Goal: Information Seeking & Learning: Learn about a topic

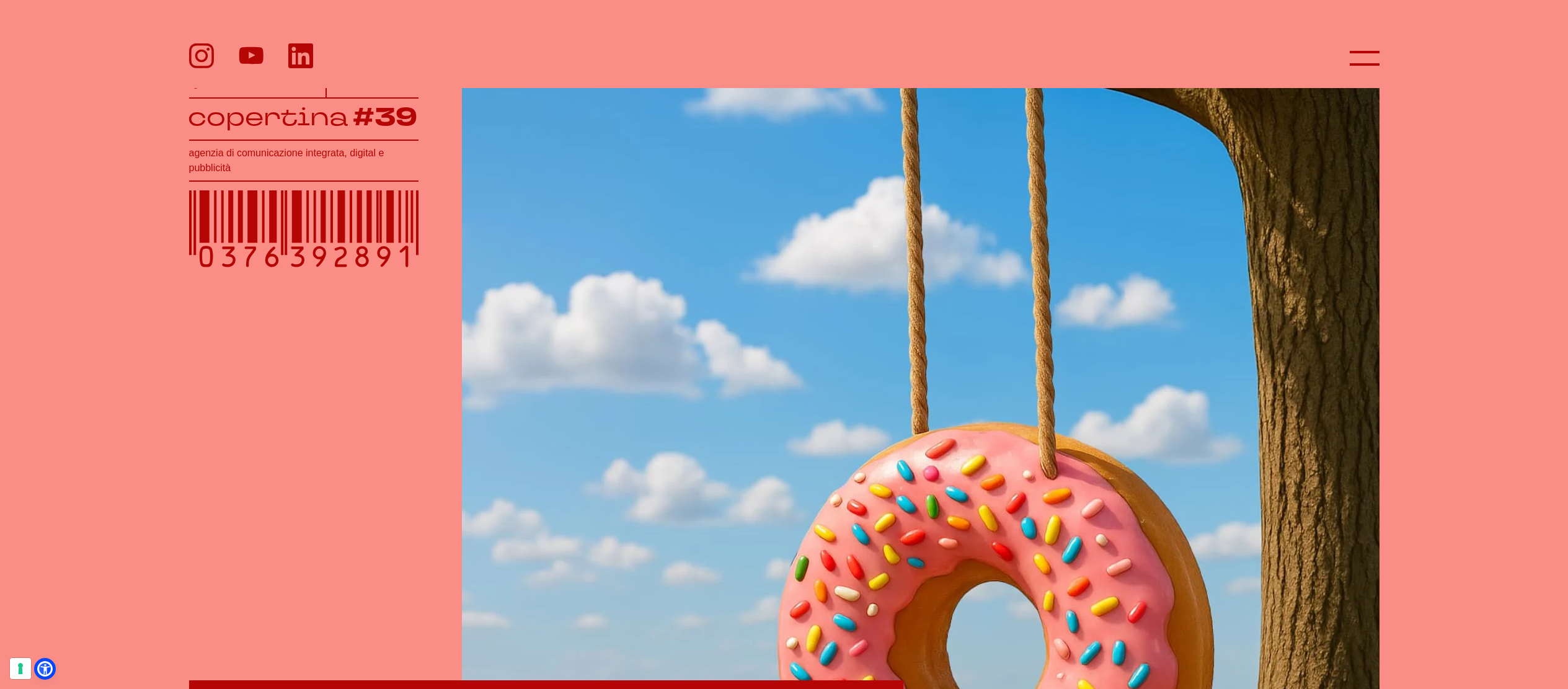
scroll to position [294, 0]
click at [1353, 51] on icon at bounding box center [1365, 59] width 30 height 30
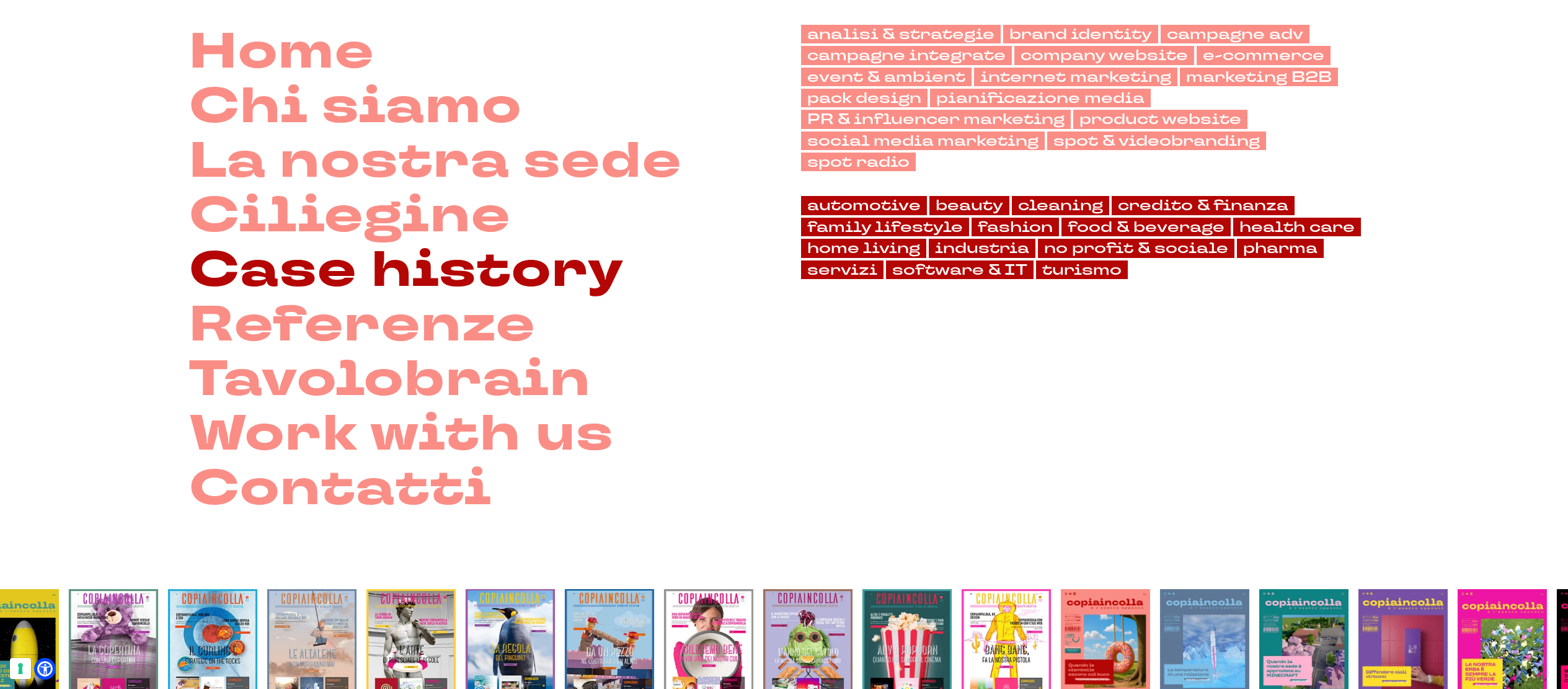
scroll to position [123, 0]
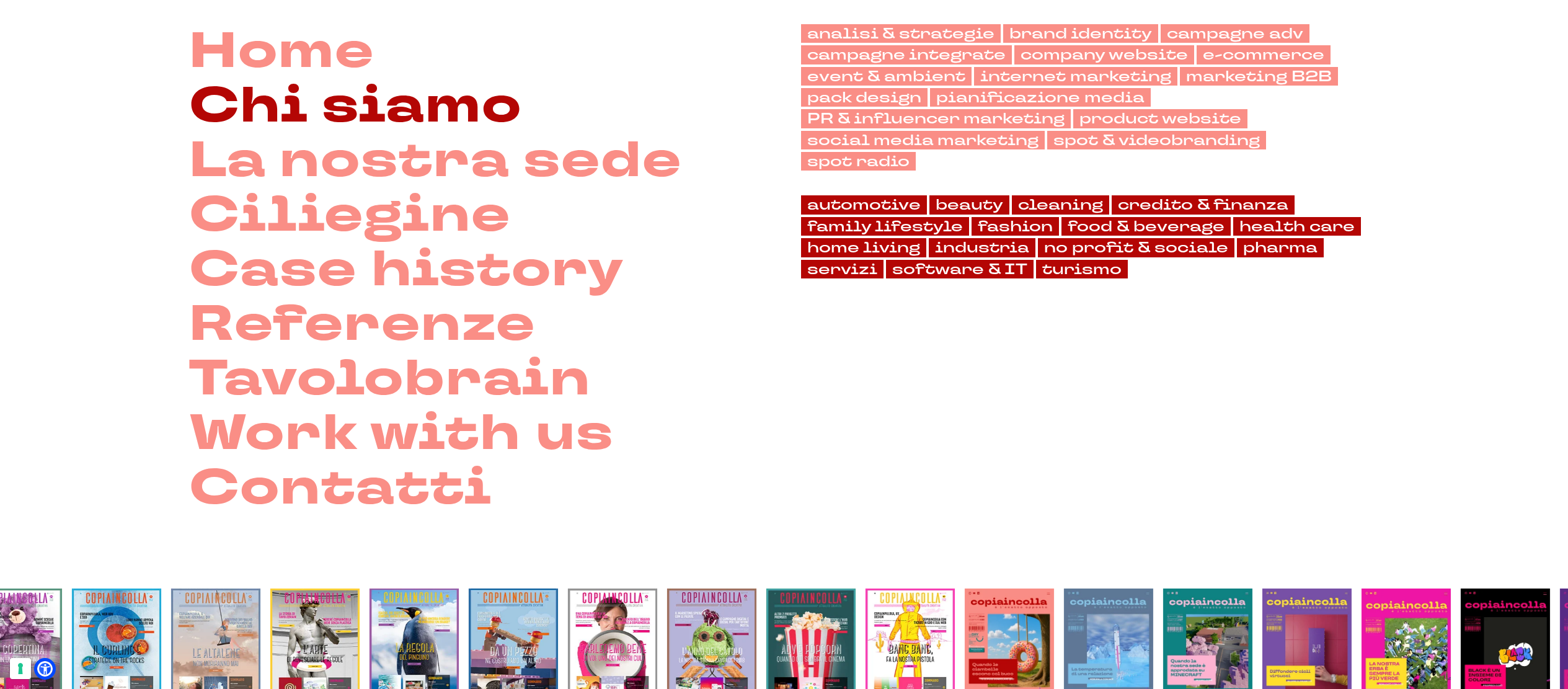
click at [357, 101] on link "Chi siamo" at bounding box center [356, 106] width 333 height 54
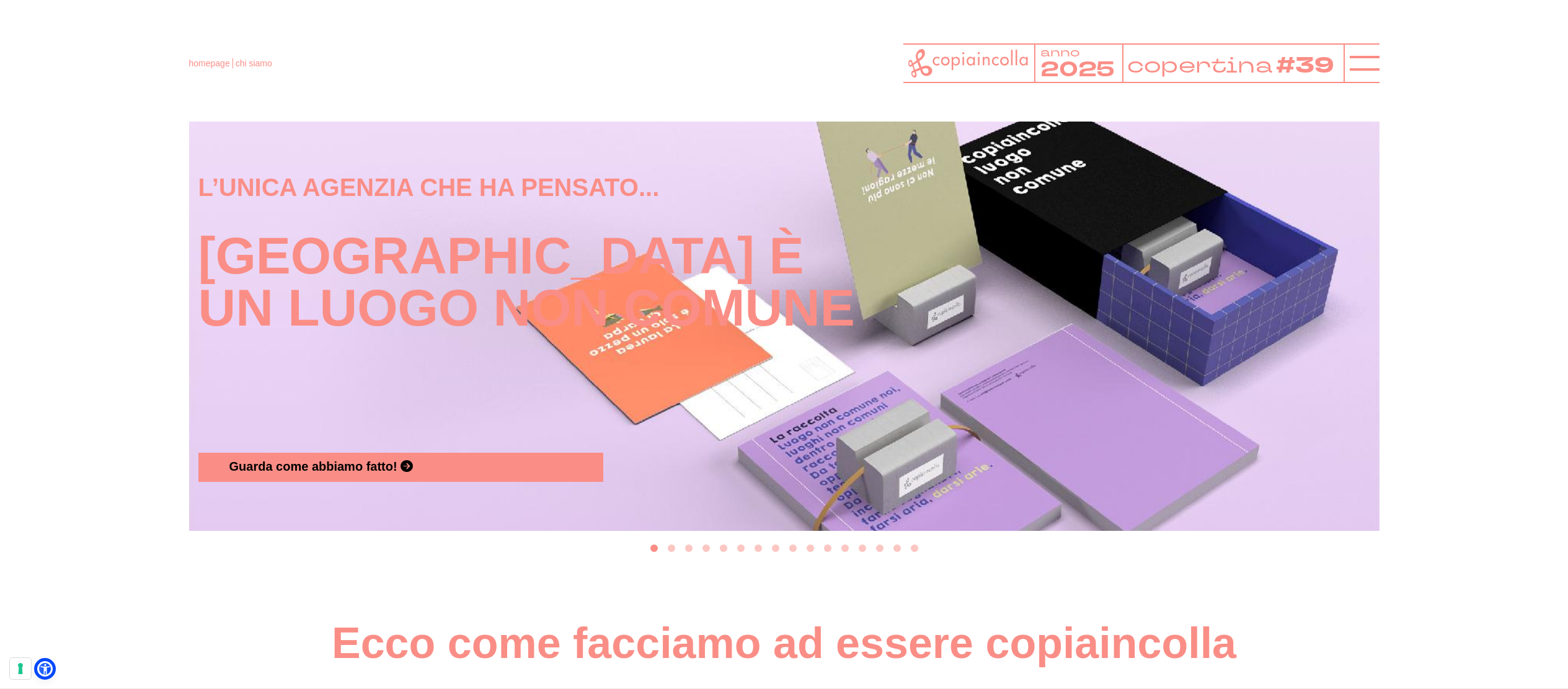
scroll to position [1384, 0]
click at [672, 553] on button "Go to slide 2" at bounding box center [671, 549] width 8 height 8
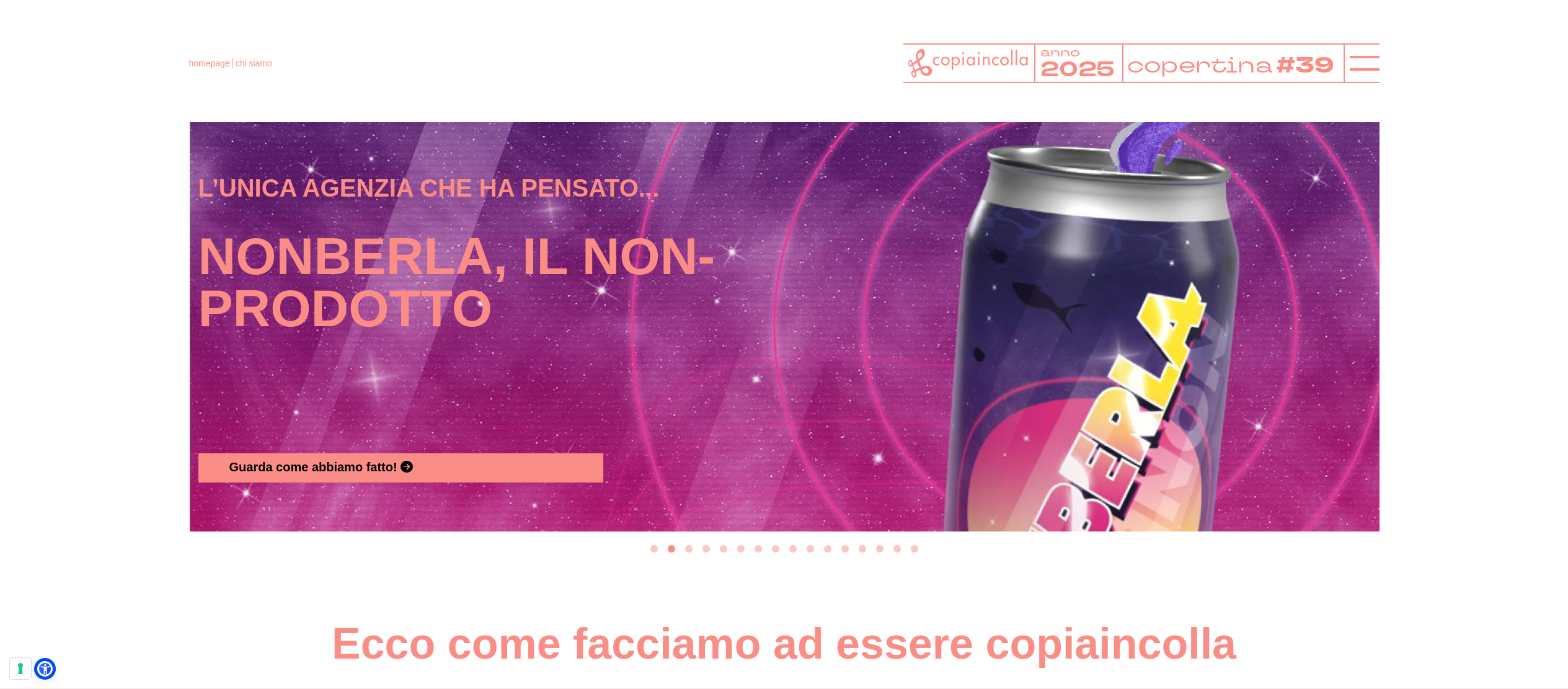
click at [690, 553] on button "Go to slide 3" at bounding box center [689, 549] width 8 height 8
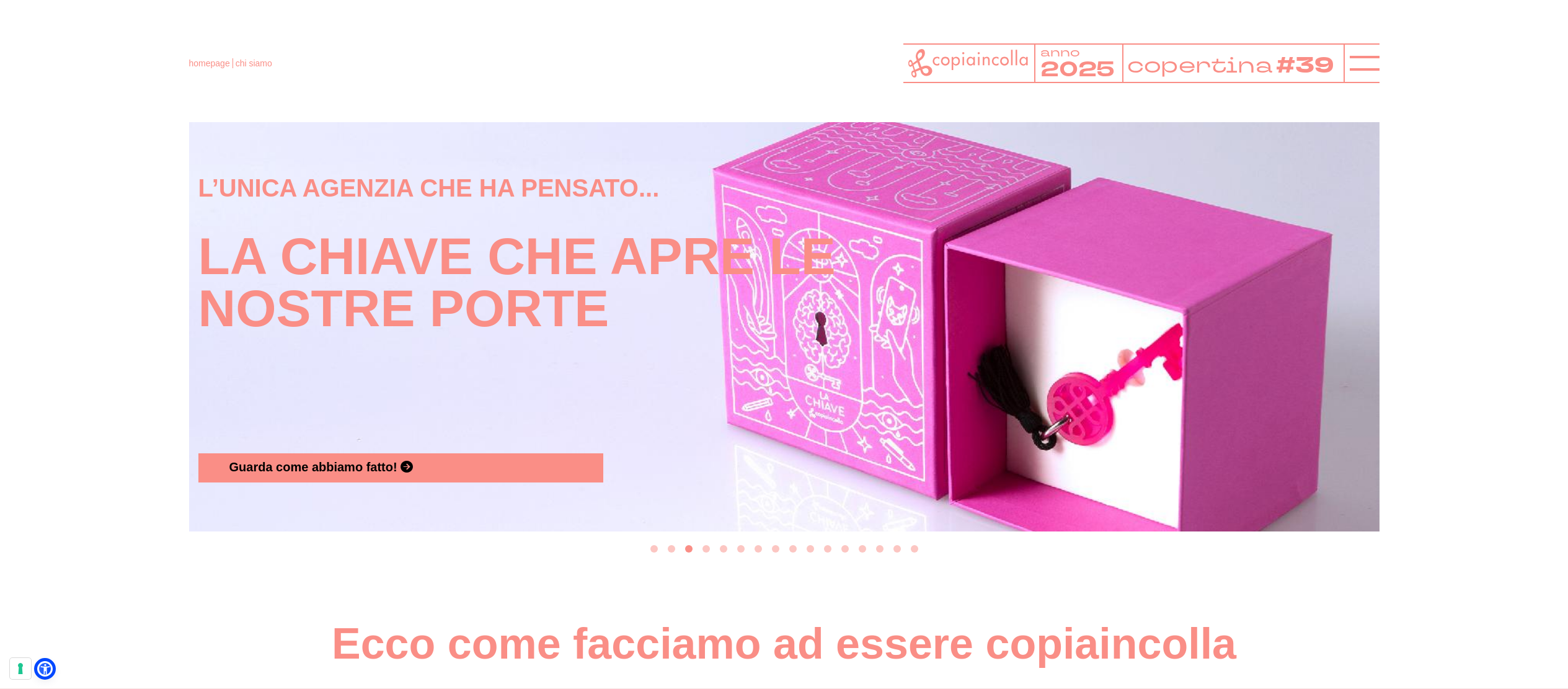
click at [704, 553] on button "Go to slide 4" at bounding box center [706, 549] width 8 height 8
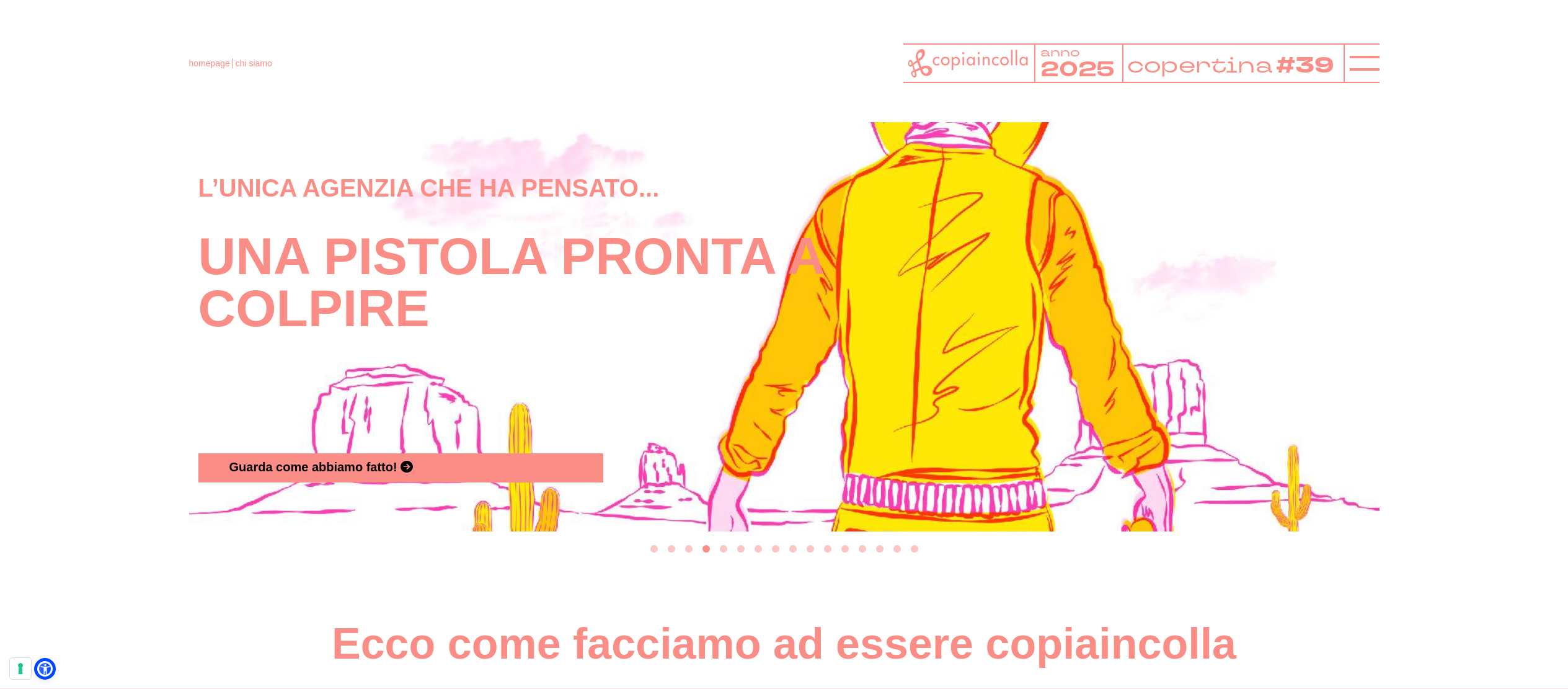
click at [652, 553] on button "Go to slide 1" at bounding box center [654, 549] width 8 height 8
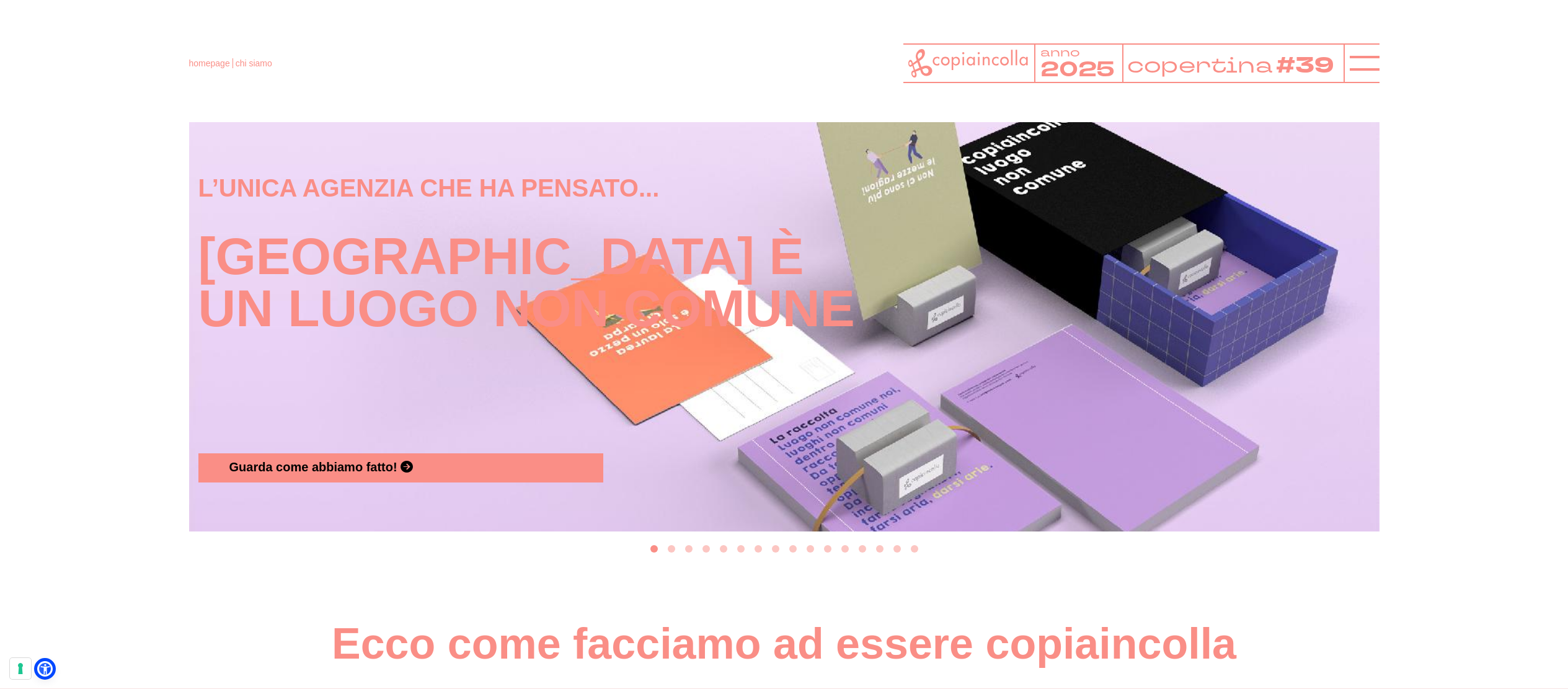
click at [690, 553] on button "Go to slide 3" at bounding box center [689, 549] width 8 height 8
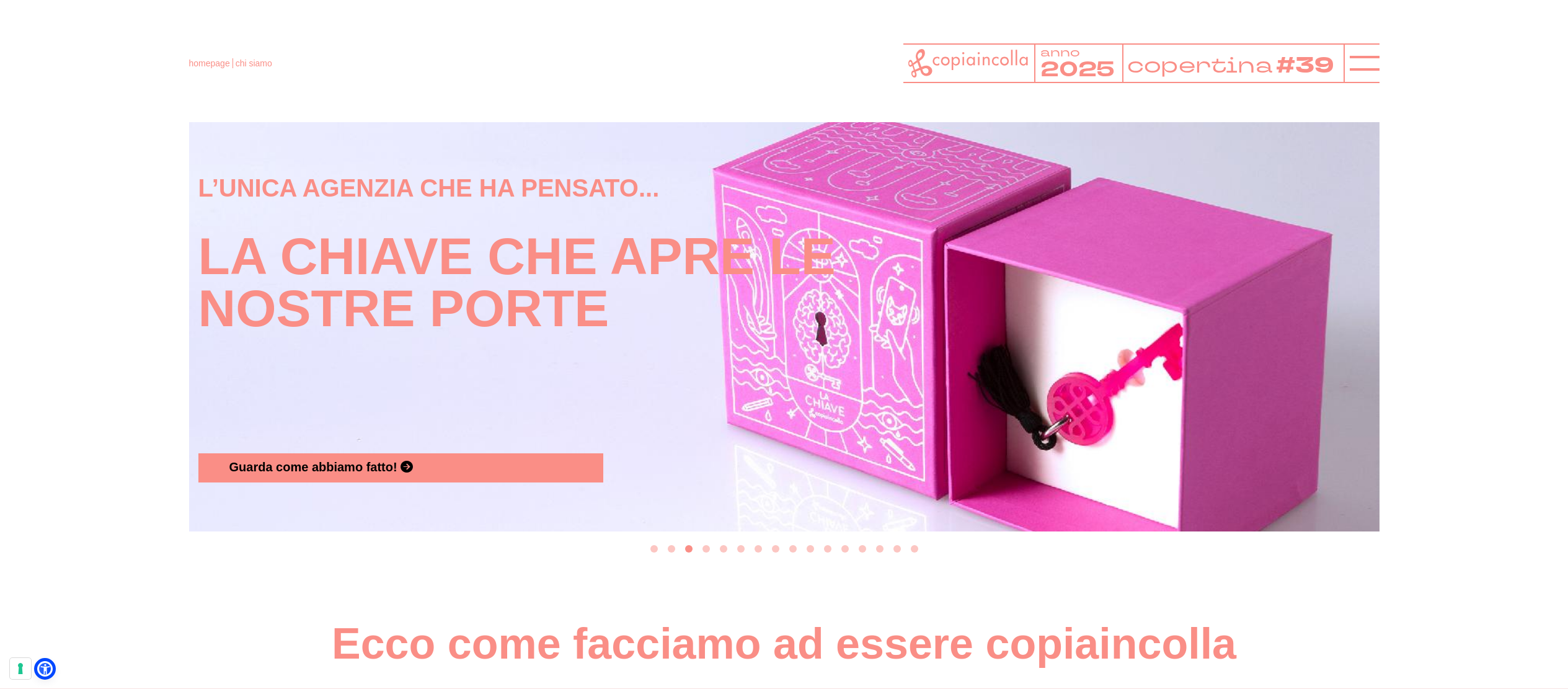
click at [708, 553] on button "Go to slide 4" at bounding box center [706, 549] width 8 height 8
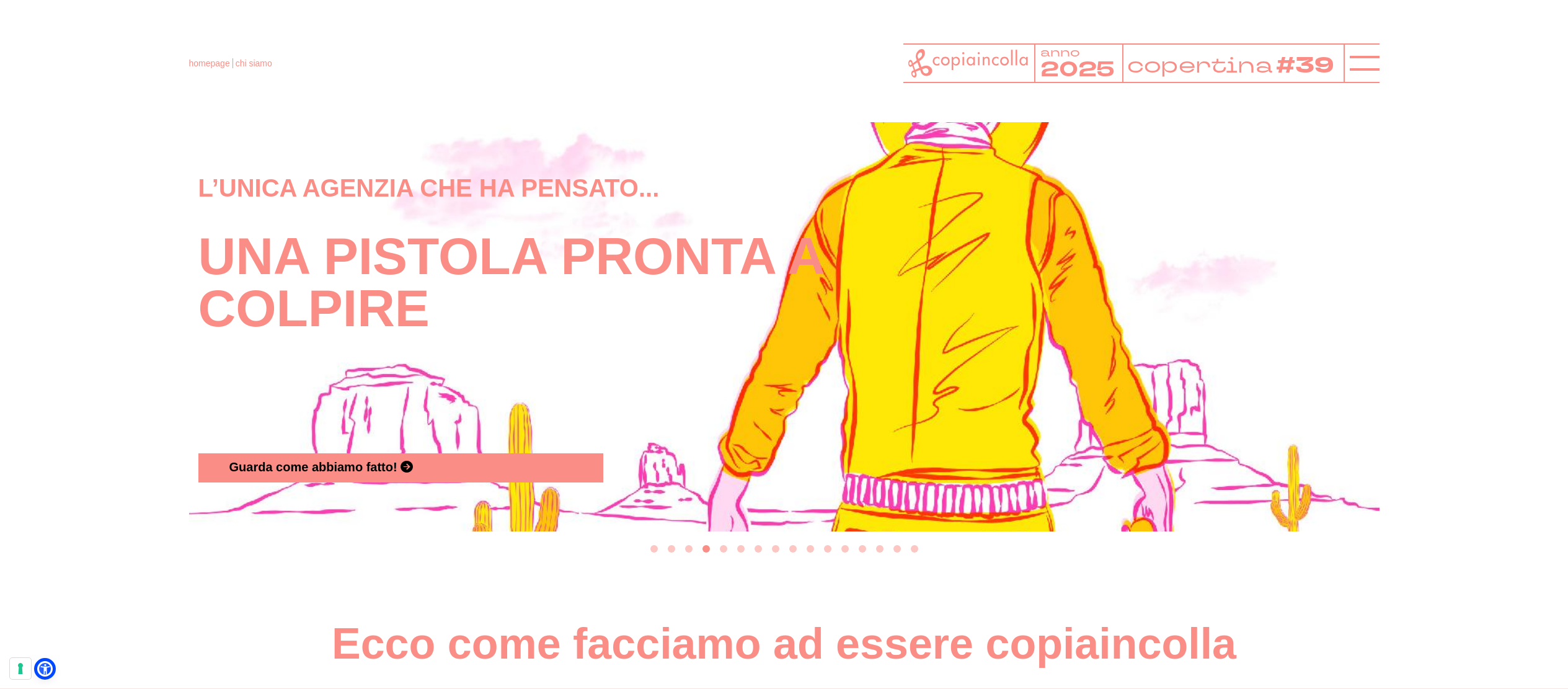
click at [723, 553] on button "Go to slide 5" at bounding box center [723, 549] width 8 height 8
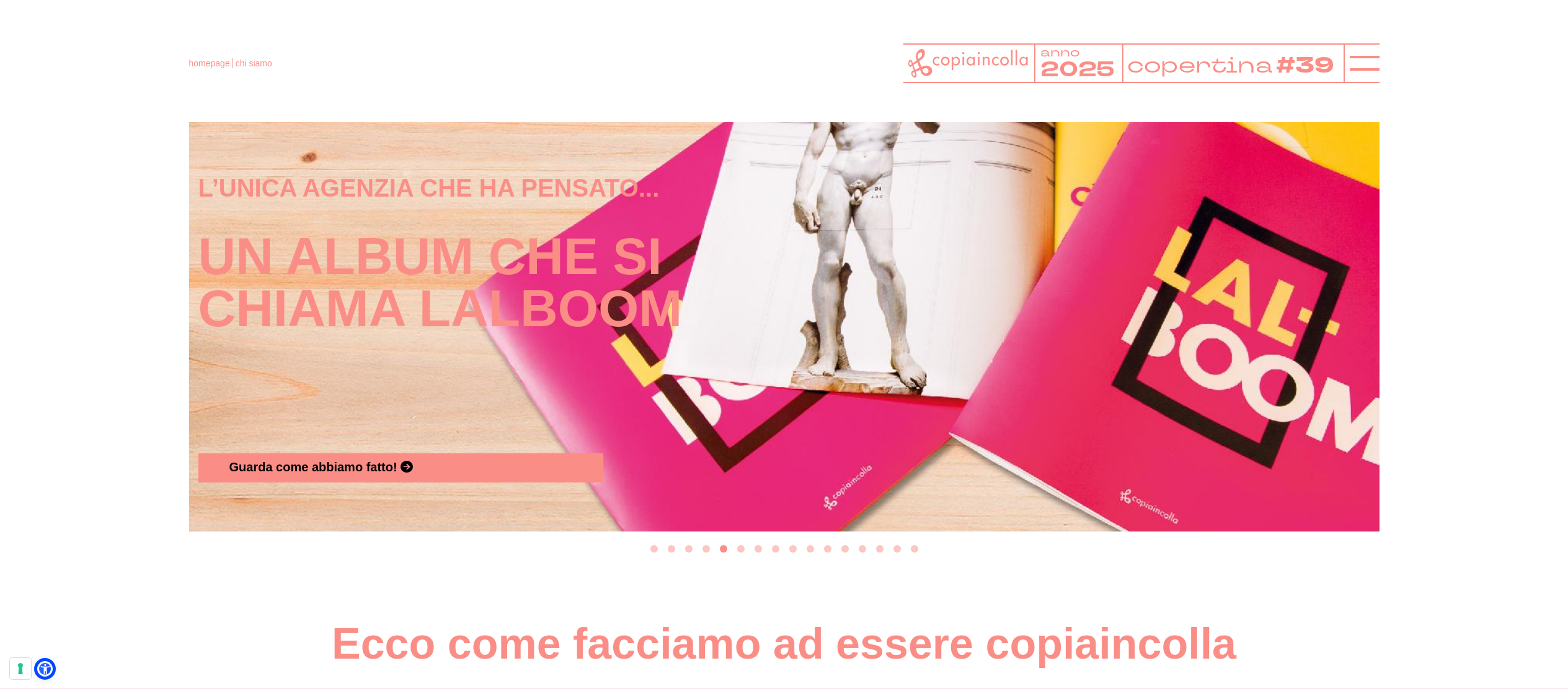
click at [739, 553] on button "Go to slide 6" at bounding box center [740, 549] width 8 height 8
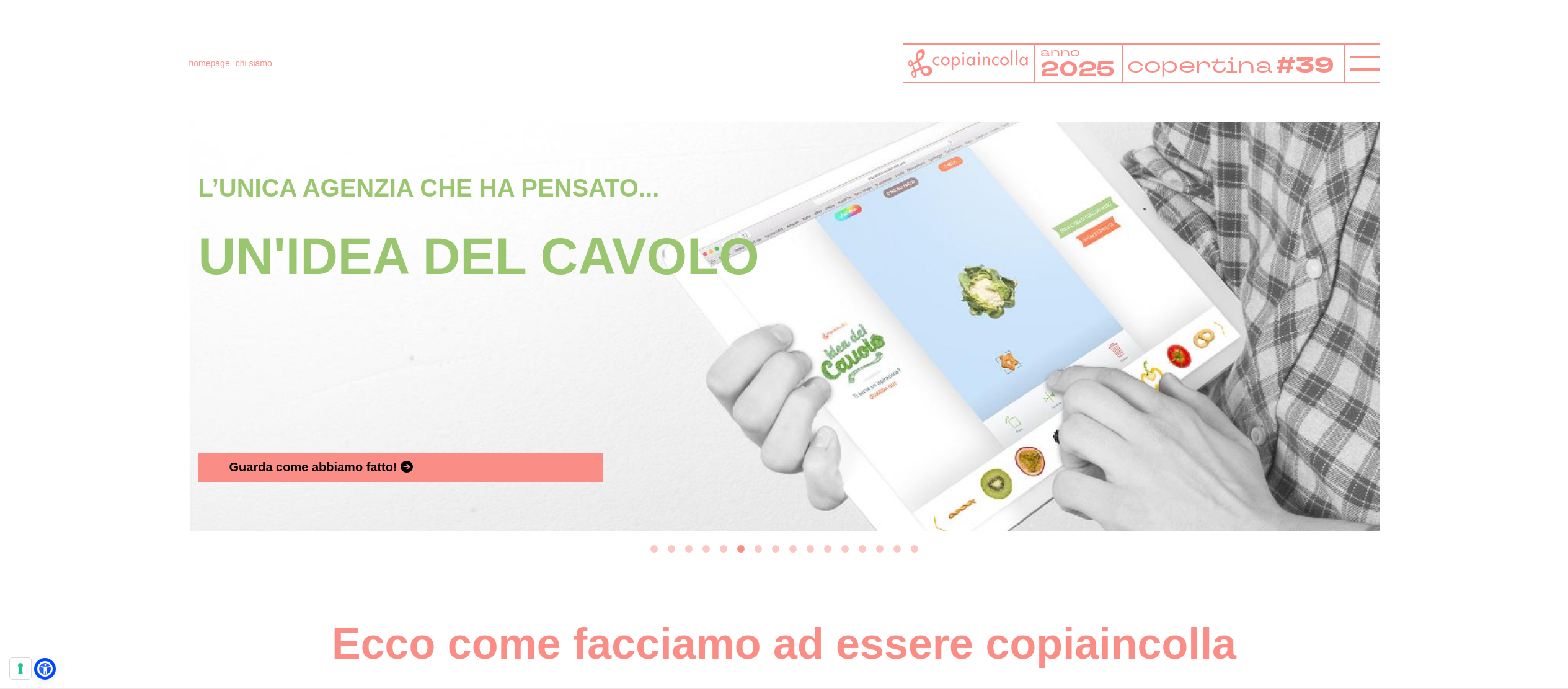
click at [758, 553] on button "Go to slide 7" at bounding box center [758, 549] width 8 height 8
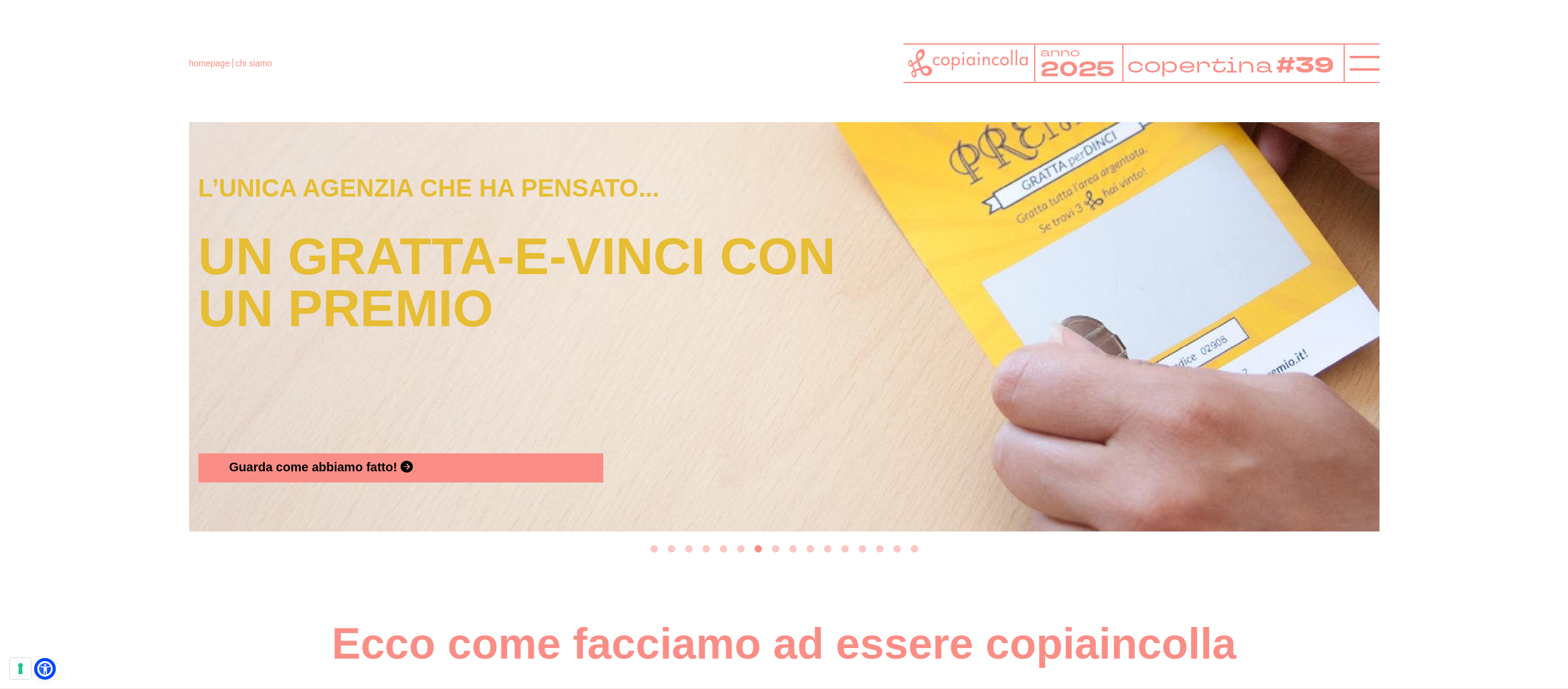
click at [776, 553] on button "Go to slide 8" at bounding box center [776, 549] width 8 height 8
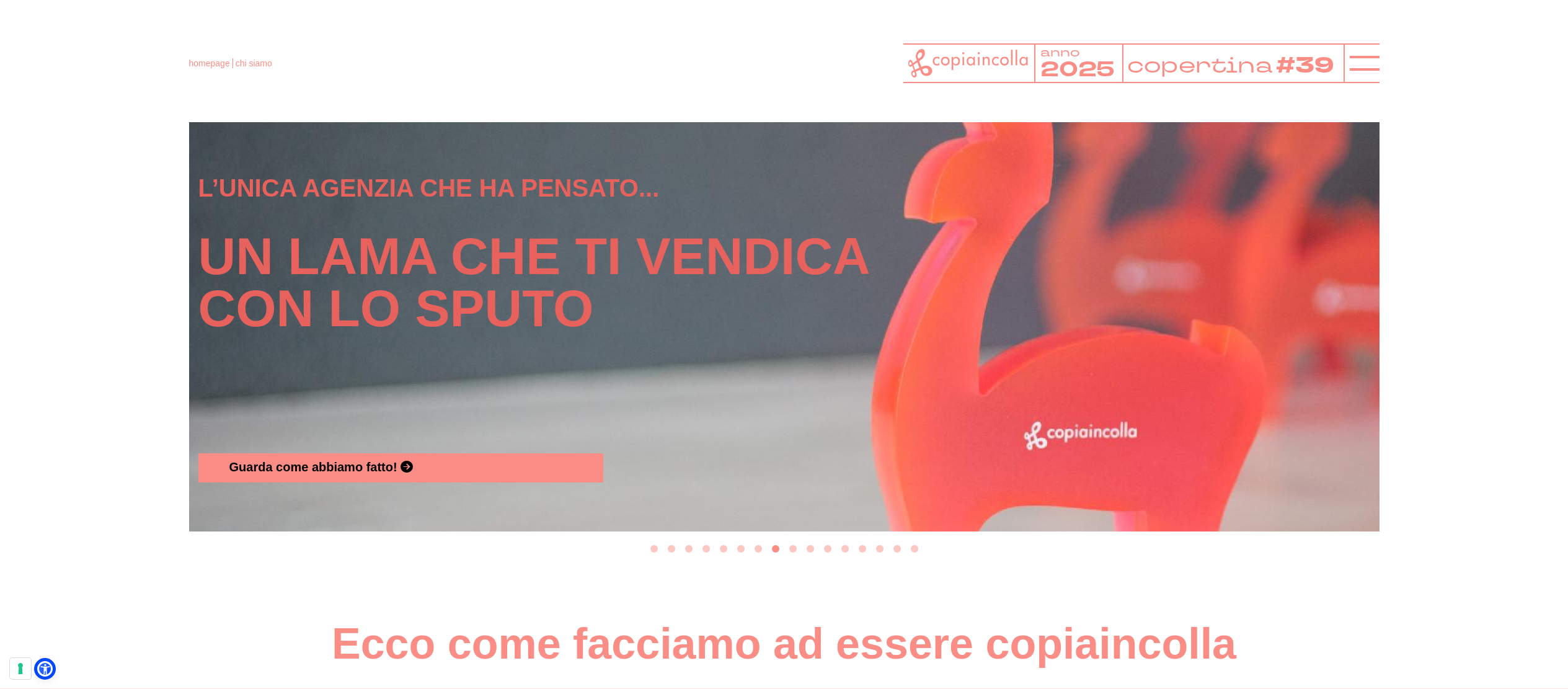
click at [794, 553] on button "Go to slide 9" at bounding box center [792, 549] width 8 height 8
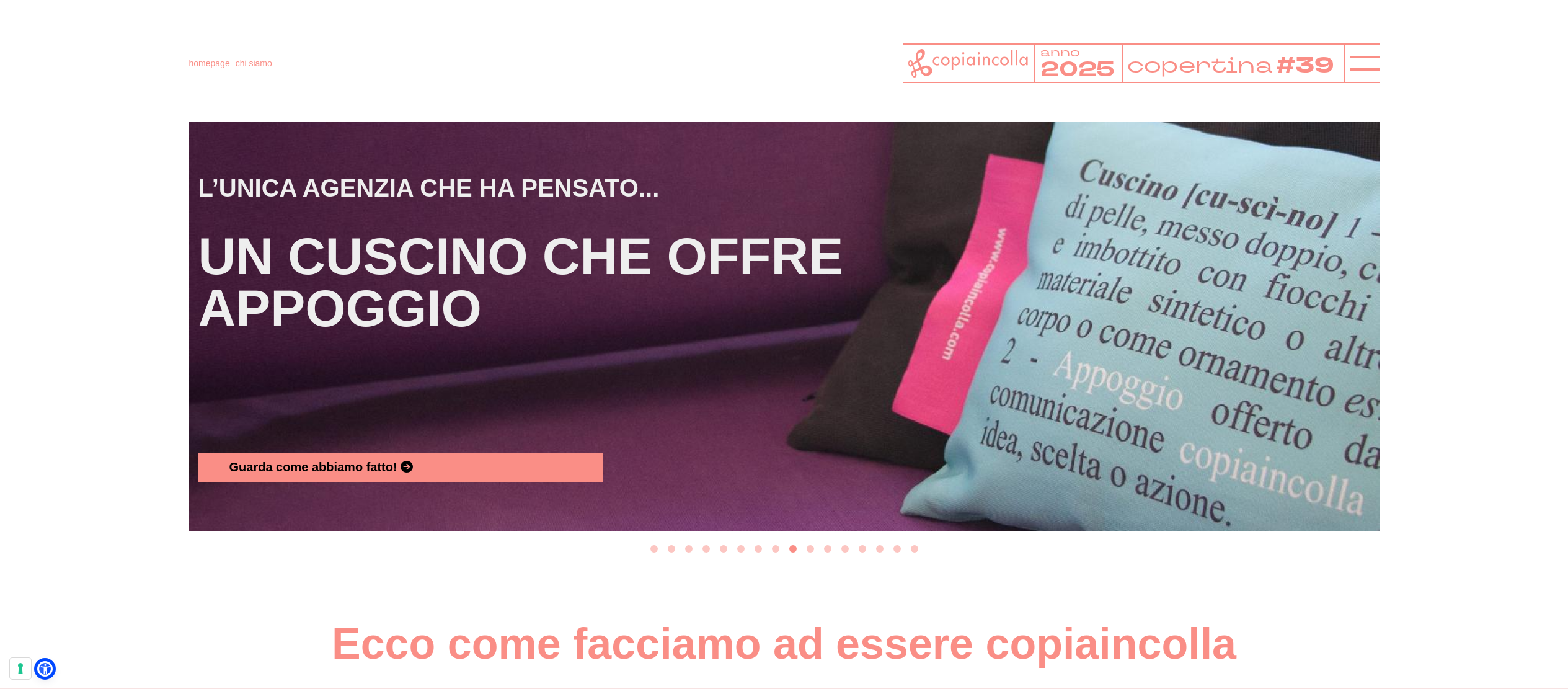
click at [811, 553] on button "Go to slide 10" at bounding box center [810, 549] width 8 height 8
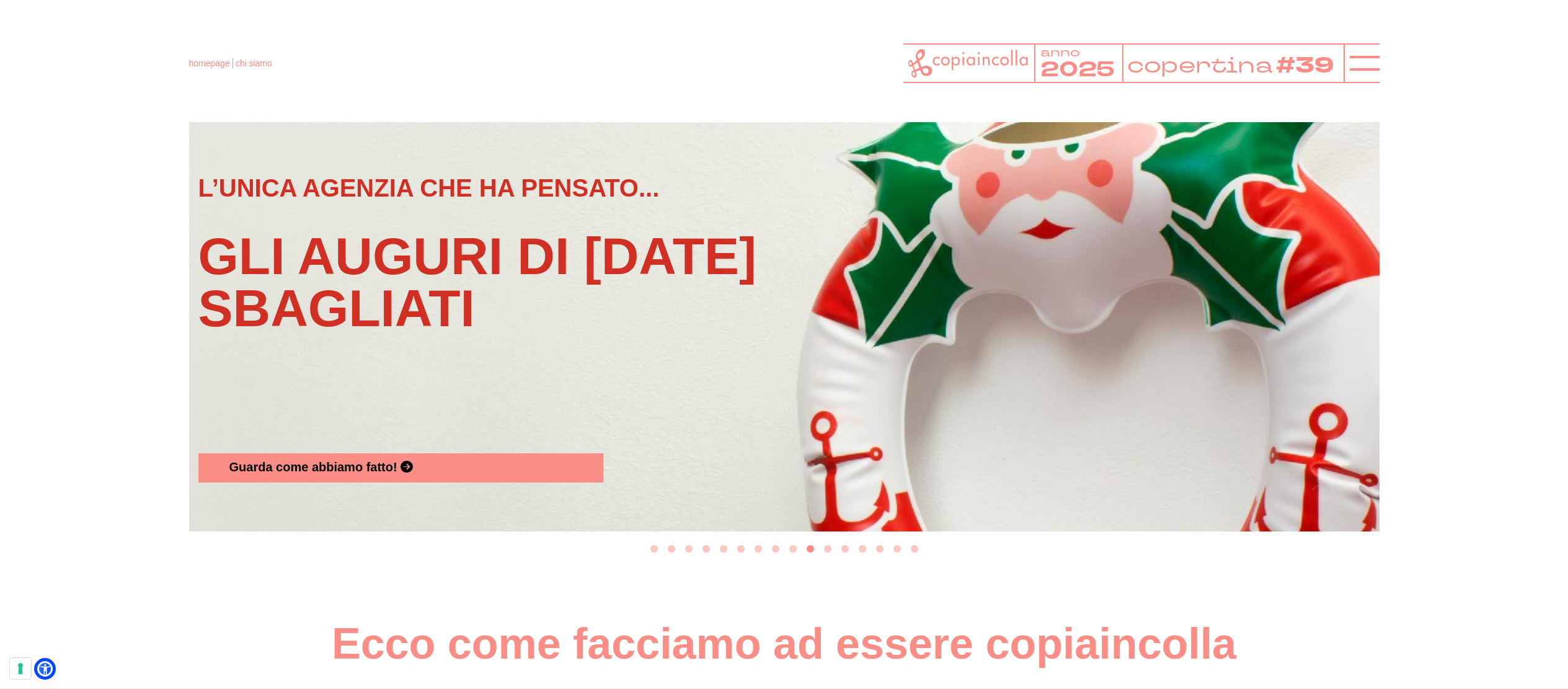
click at [828, 553] on button "Go to slide 11" at bounding box center [828, 549] width 8 height 8
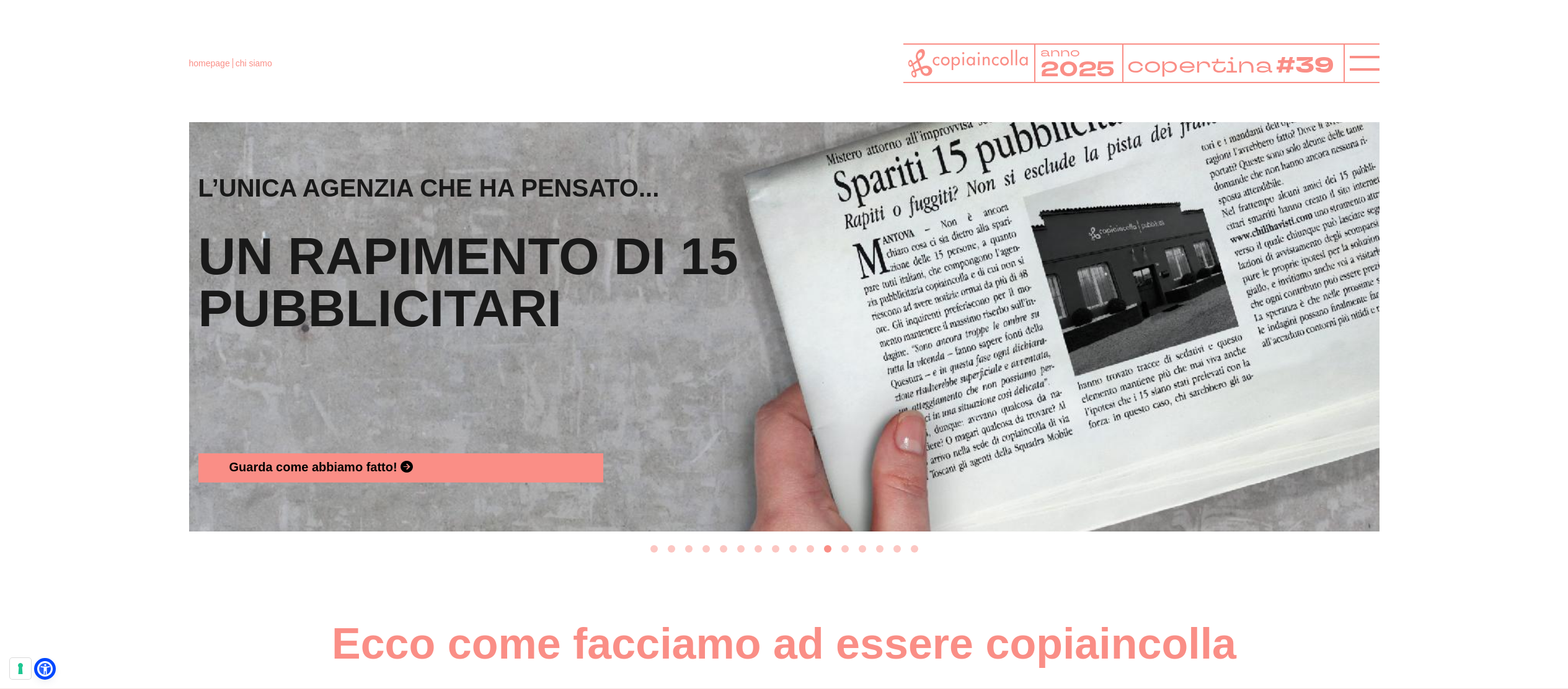
click at [848, 553] on button "Go to slide 12" at bounding box center [845, 549] width 8 height 8
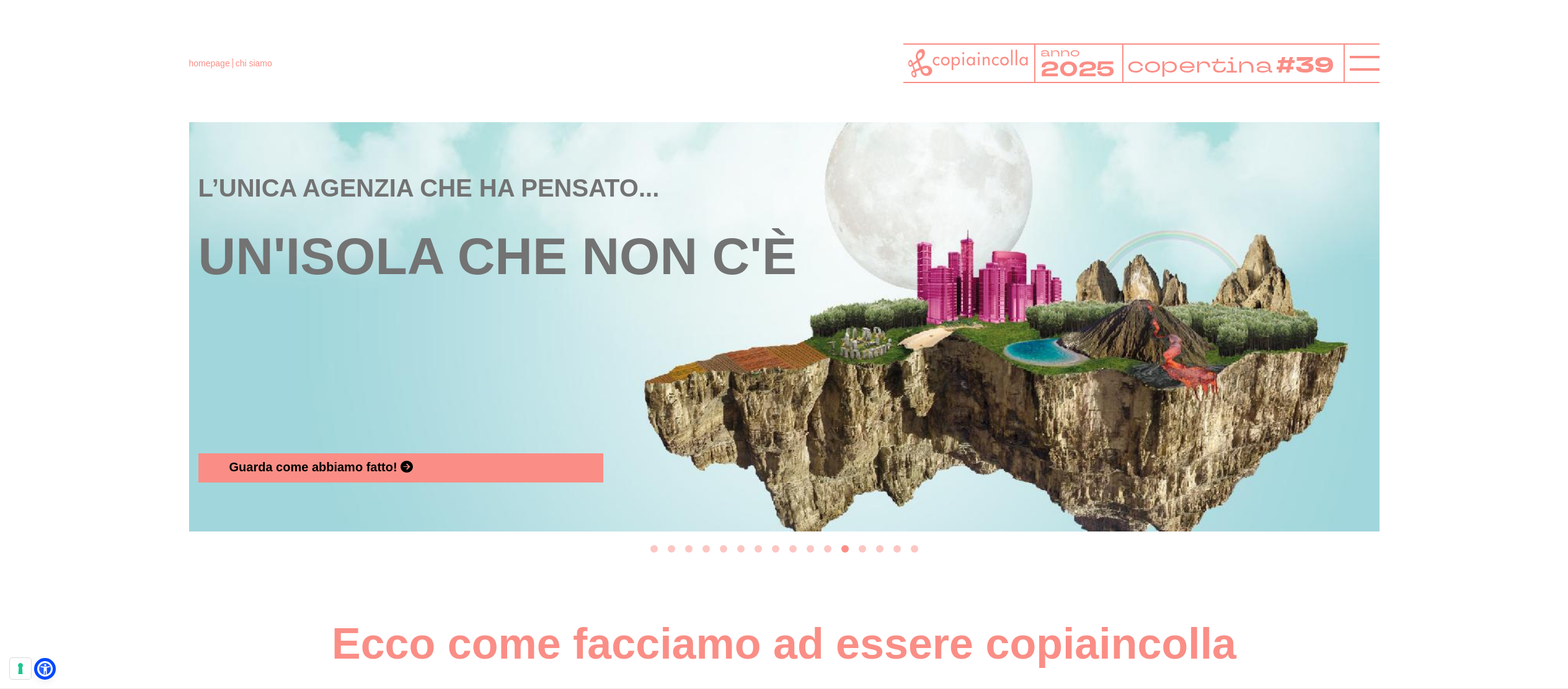
click at [863, 553] on button "Go to slide 13" at bounding box center [862, 549] width 8 height 8
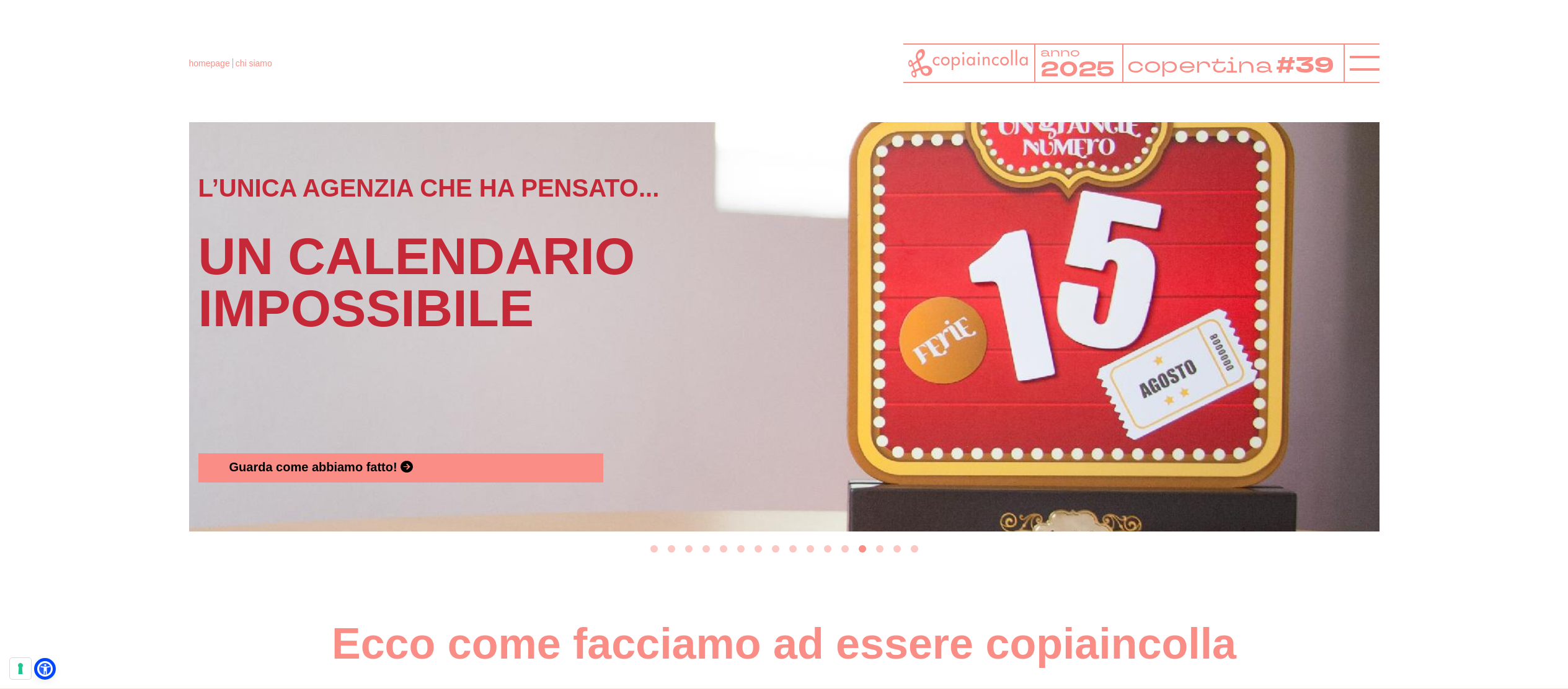
click at [880, 553] on button "Go to slide 14" at bounding box center [879, 549] width 8 height 8
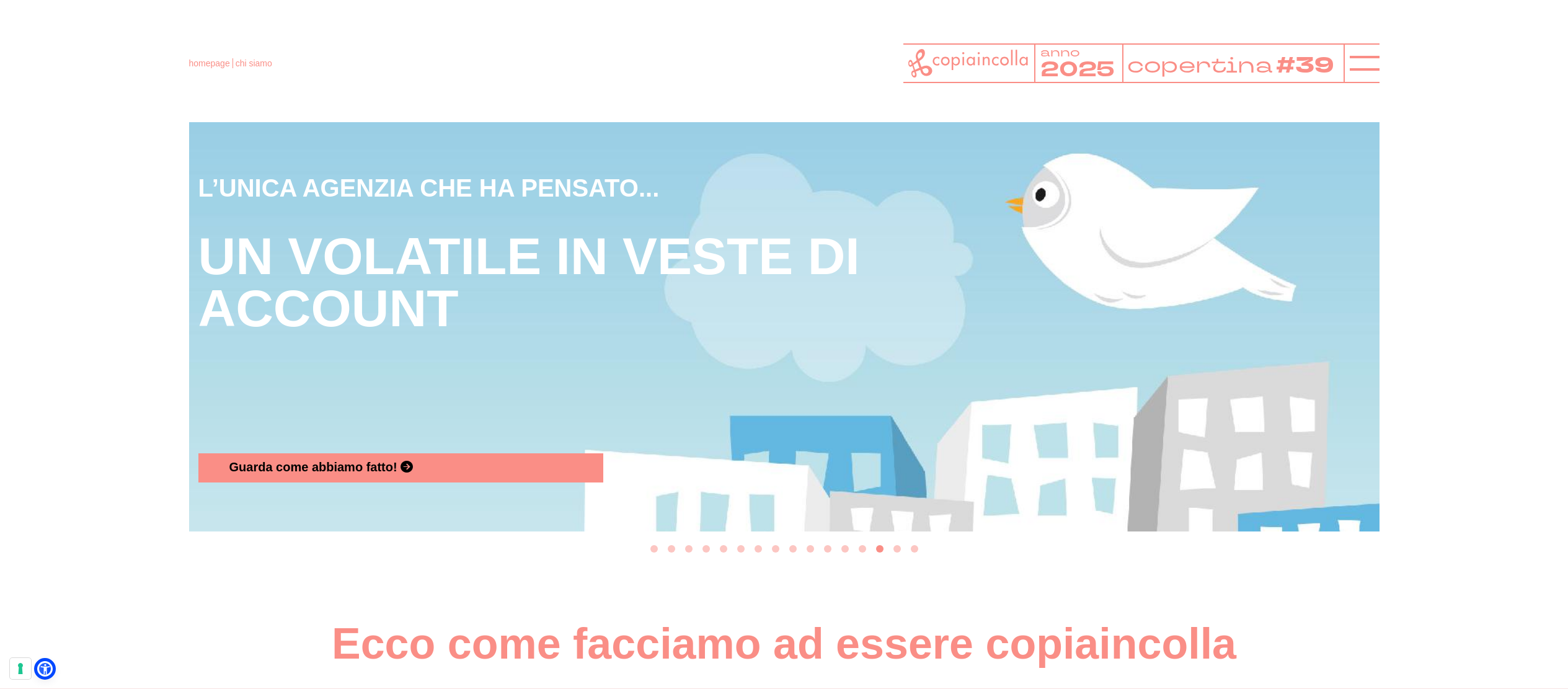
click at [899, 553] on button "Go to slide 15" at bounding box center [897, 549] width 8 height 8
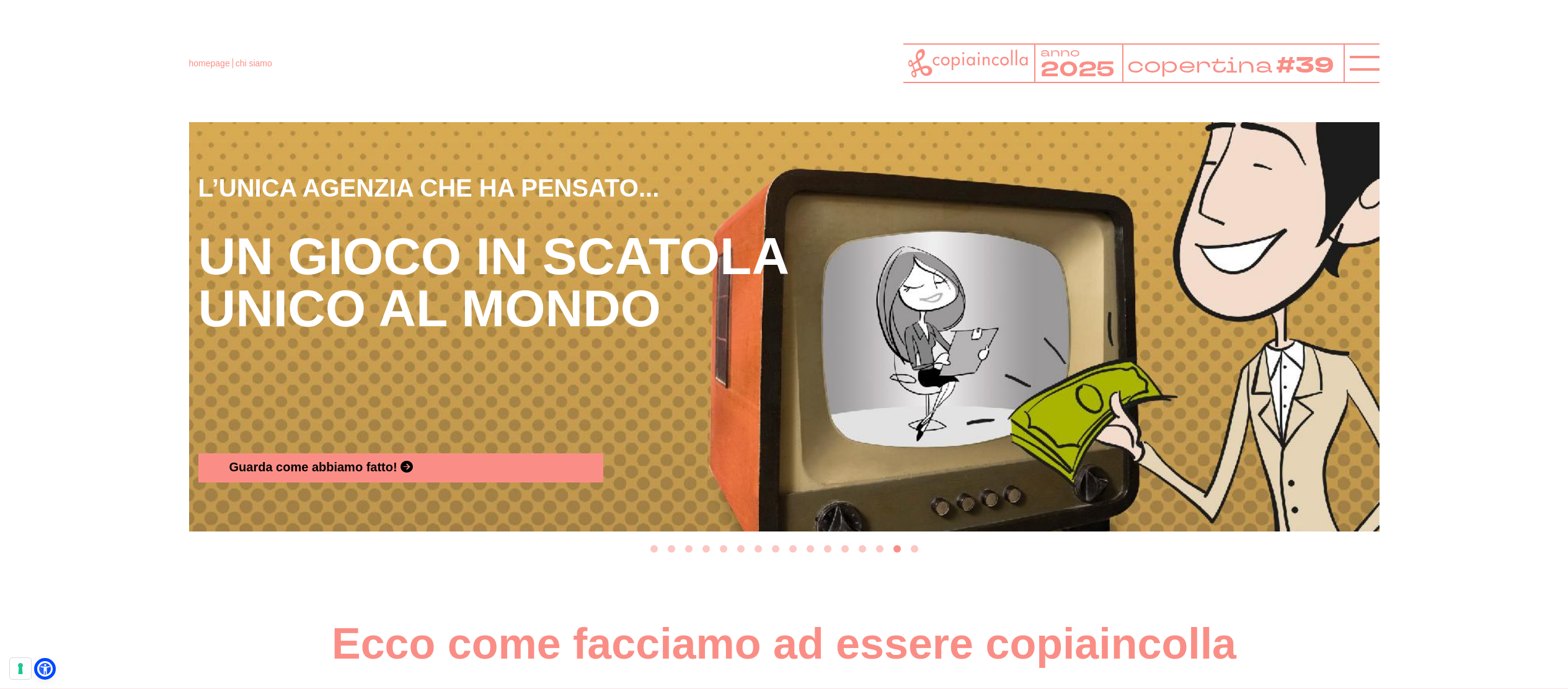
click at [916, 553] on button "Go to slide 16" at bounding box center [914, 549] width 8 height 8
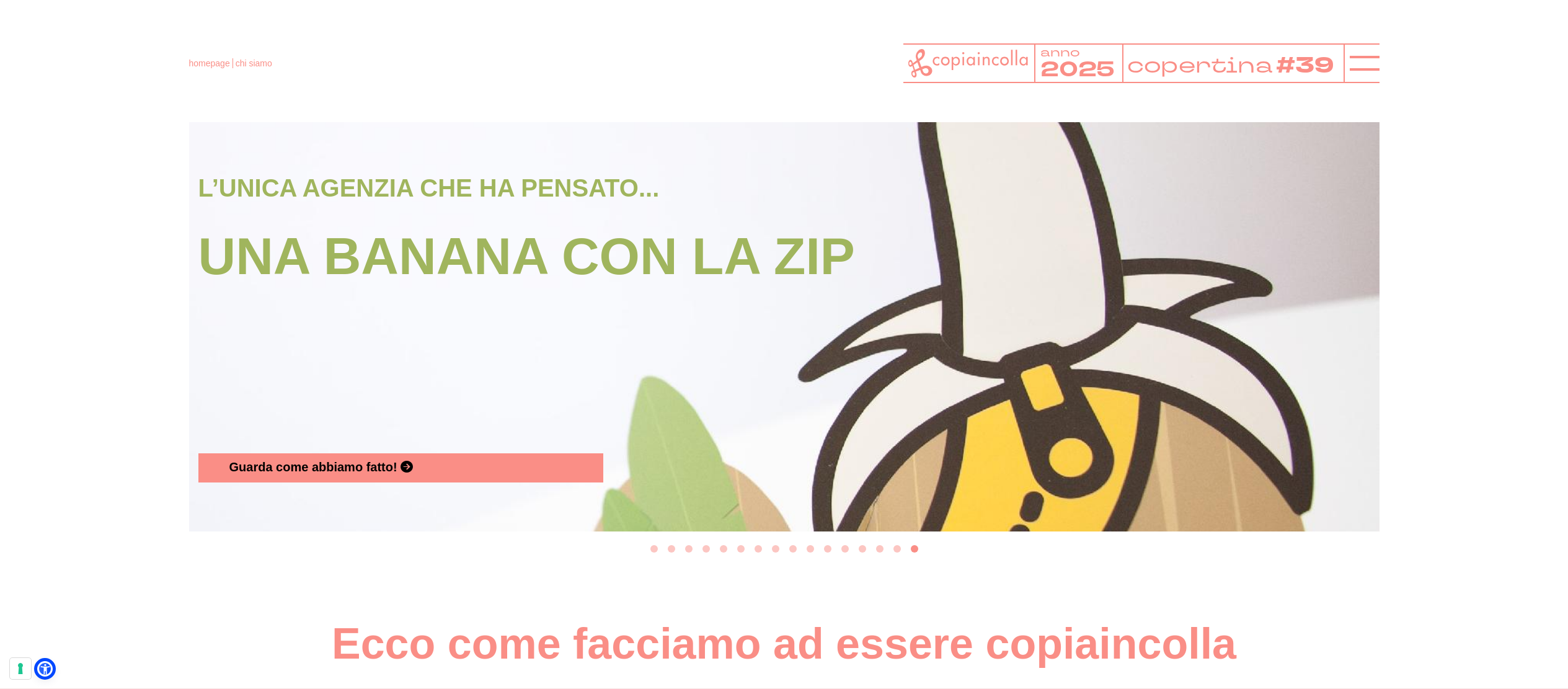
click at [668, 553] on button "Go to slide 2" at bounding box center [671, 549] width 8 height 8
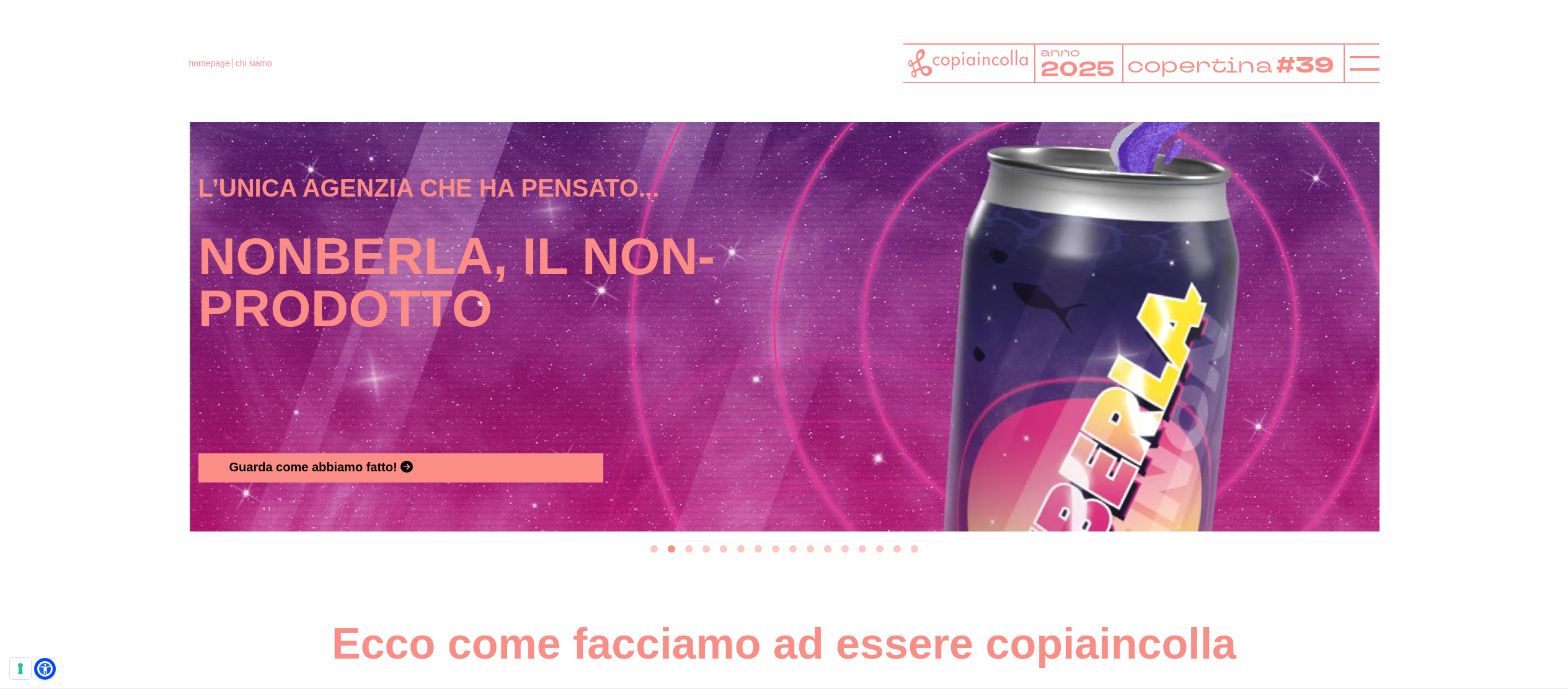
click at [655, 553] on button "Go to slide 1" at bounding box center [654, 549] width 8 height 8
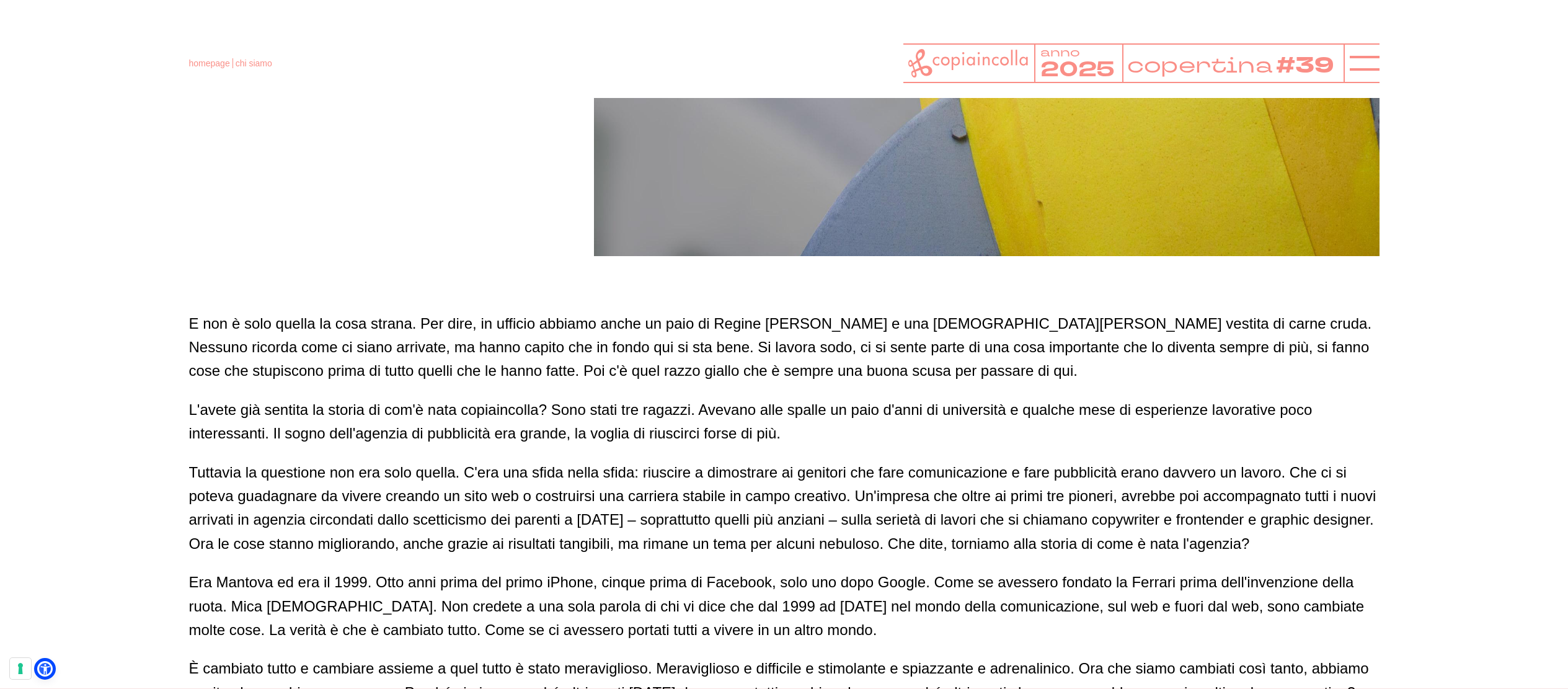
scroll to position [678, 0]
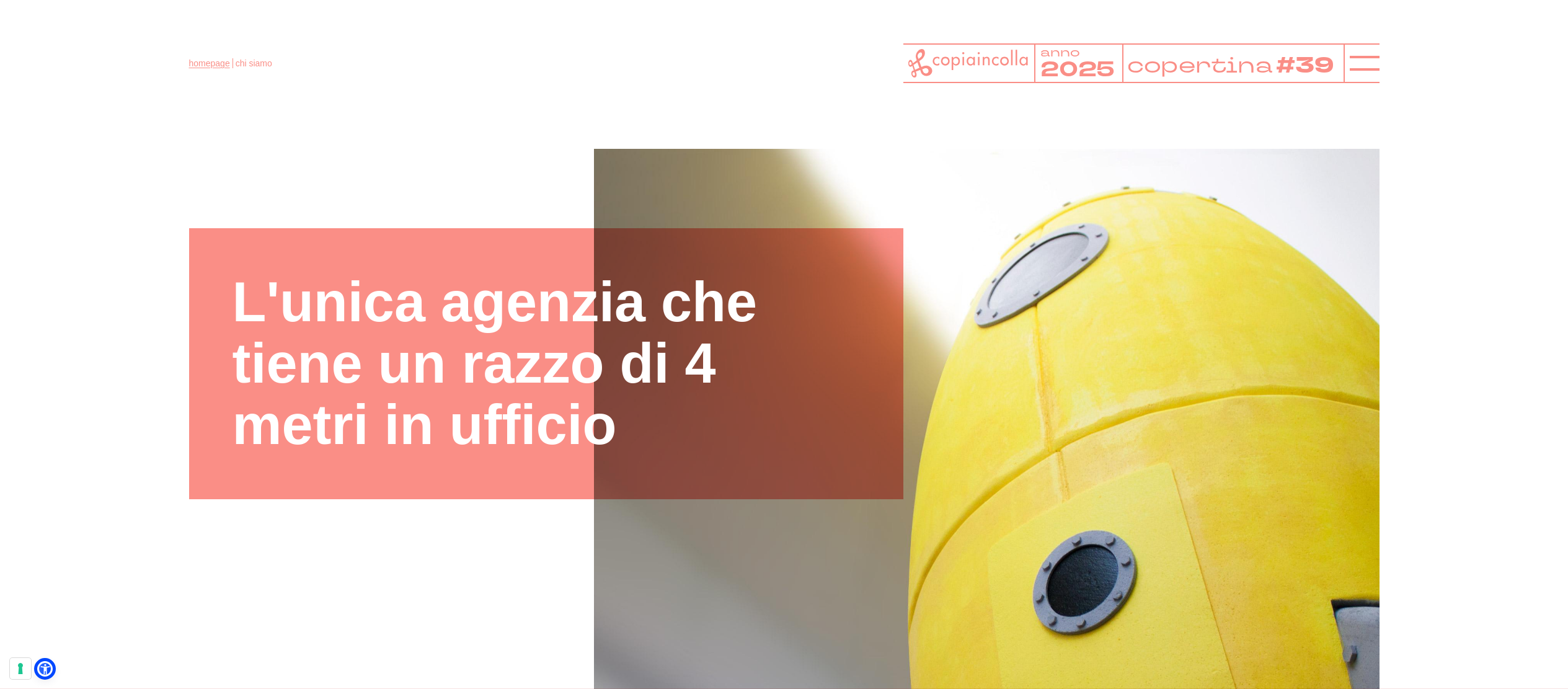
click at [208, 65] on link "homepage" at bounding box center [209, 64] width 41 height 10
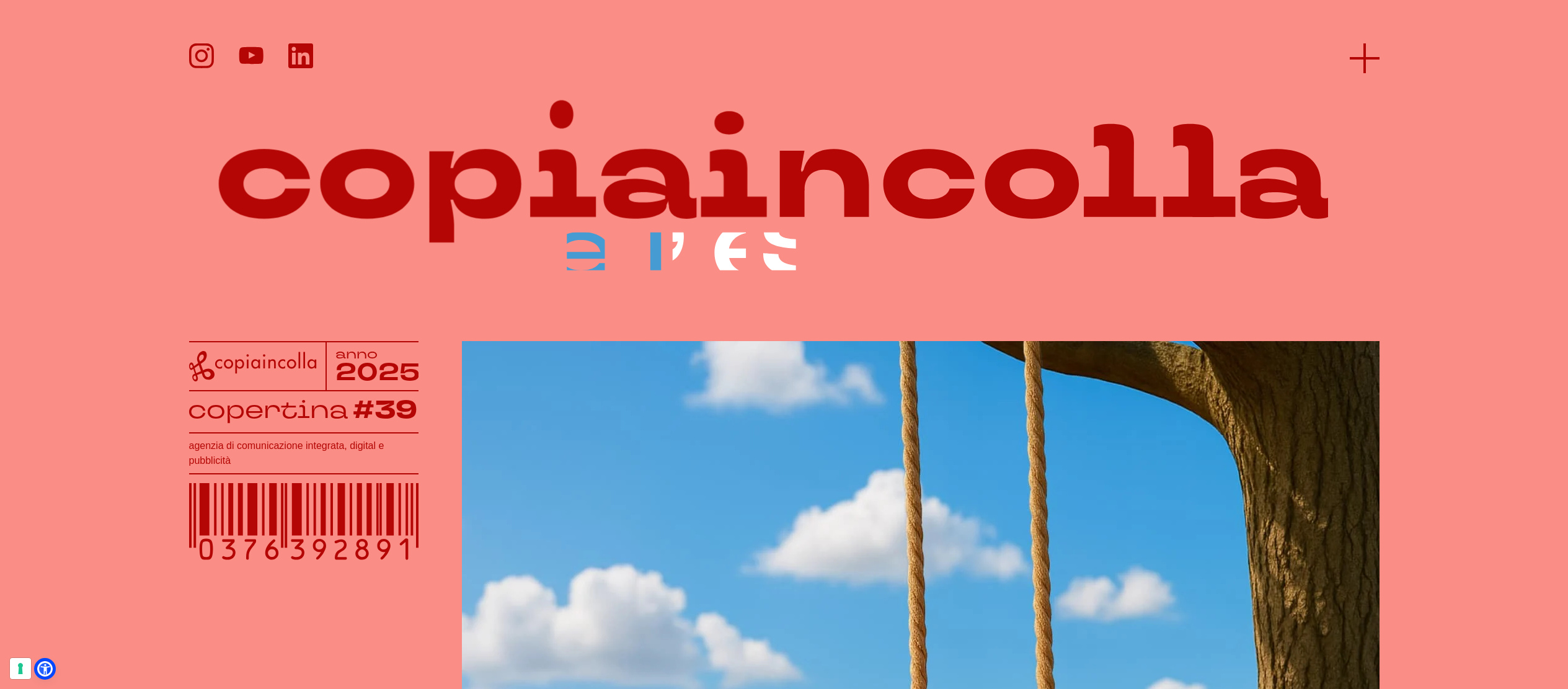
scroll to position [1, 0]
click at [1364, 59] on line at bounding box center [1365, 59] width 30 height 0
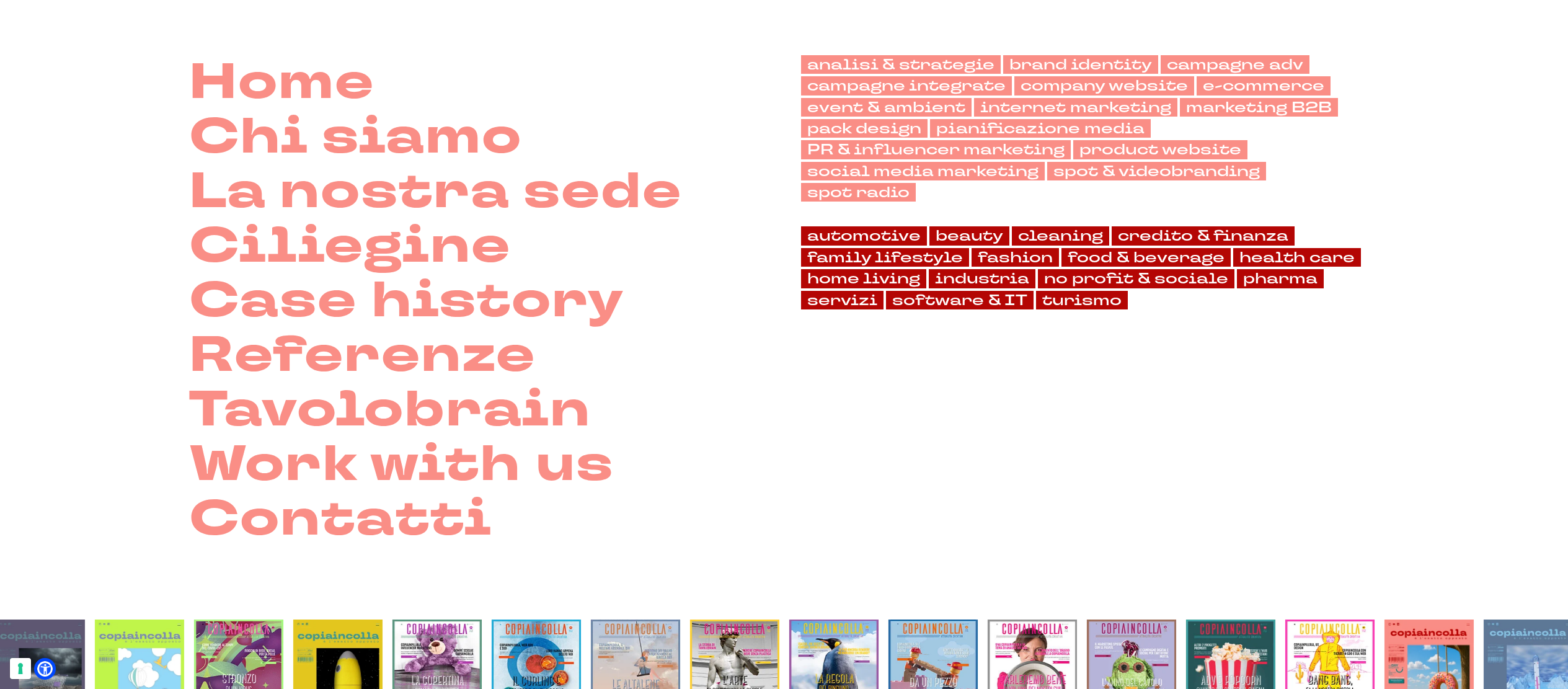
scroll to position [225, 0]
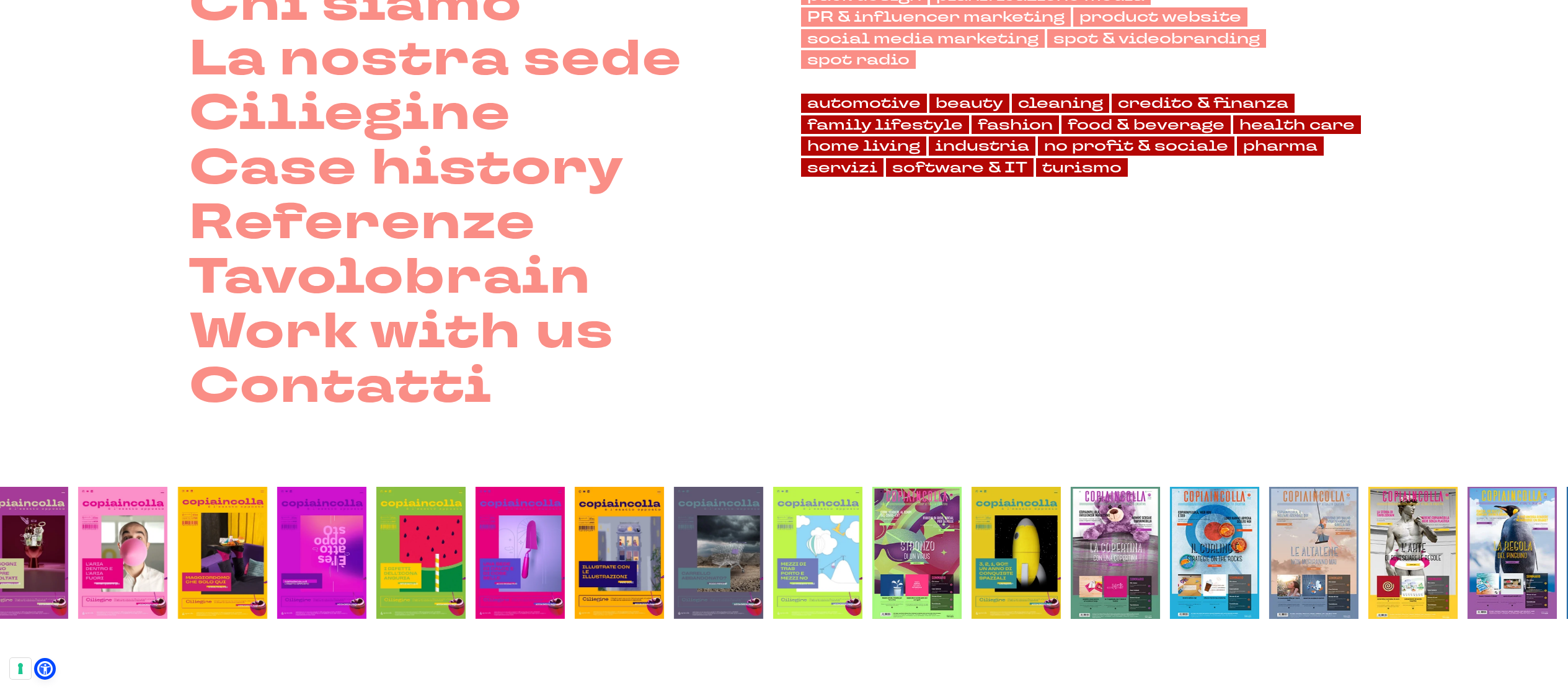
drag, startPoint x: 353, startPoint y: 567, endPoint x: 1064, endPoint y: 538, distance: 711.6
click at [1061, 538] on img at bounding box center [1016, 553] width 90 height 132
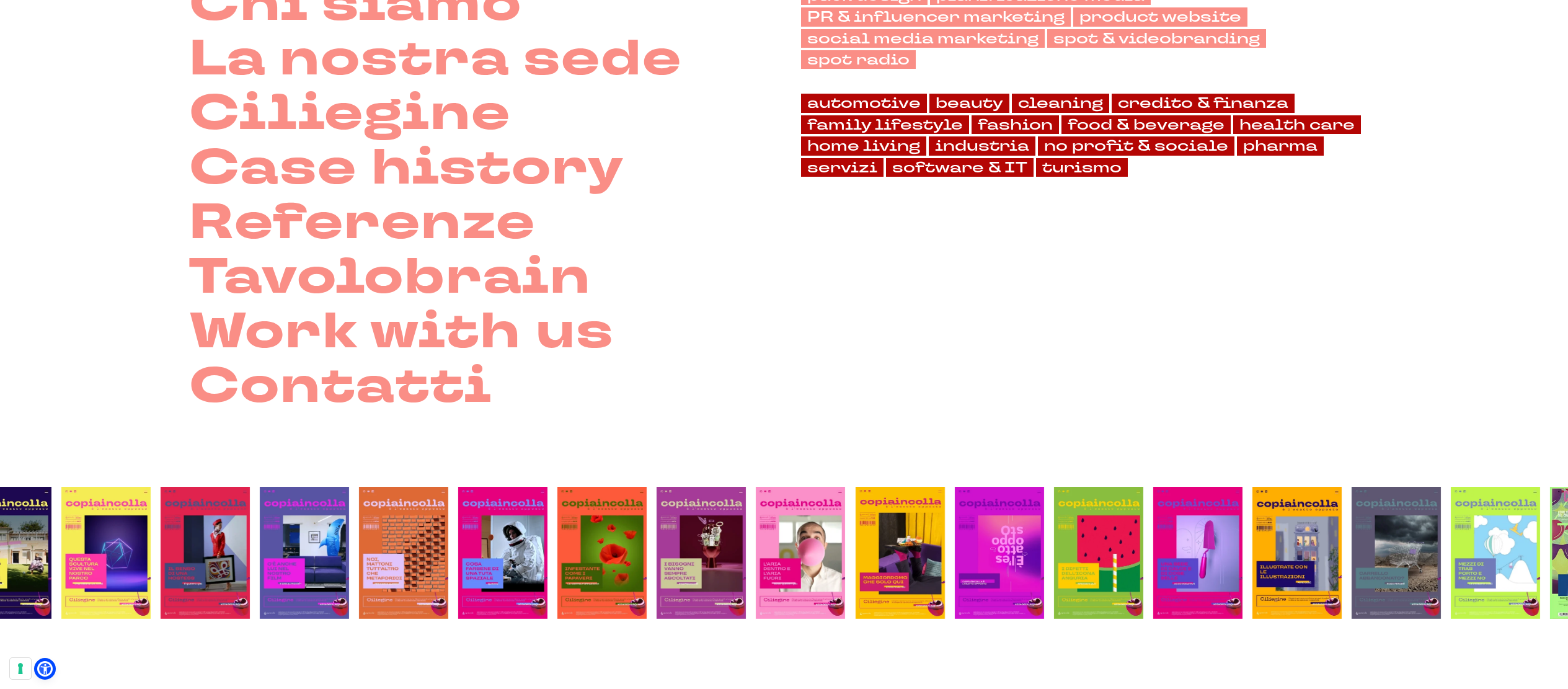
drag, startPoint x: 509, startPoint y: 536, endPoint x: 979, endPoint y: 507, distance: 470.9
click at [979, 507] on img at bounding box center [999, 553] width 90 height 132
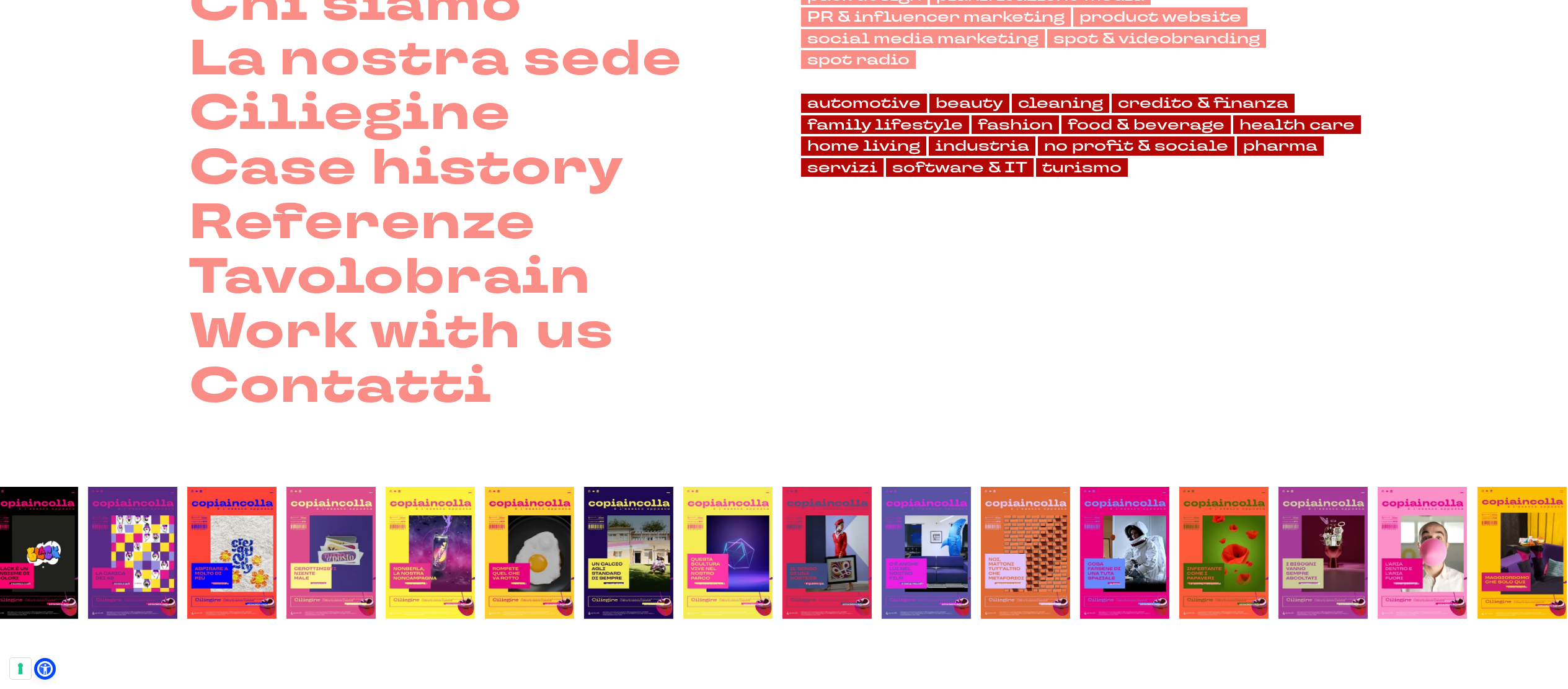
drag, startPoint x: 356, startPoint y: 512, endPoint x: 961, endPoint y: 500, distance: 605.1
click at [961, 500] on img at bounding box center [926, 553] width 90 height 132
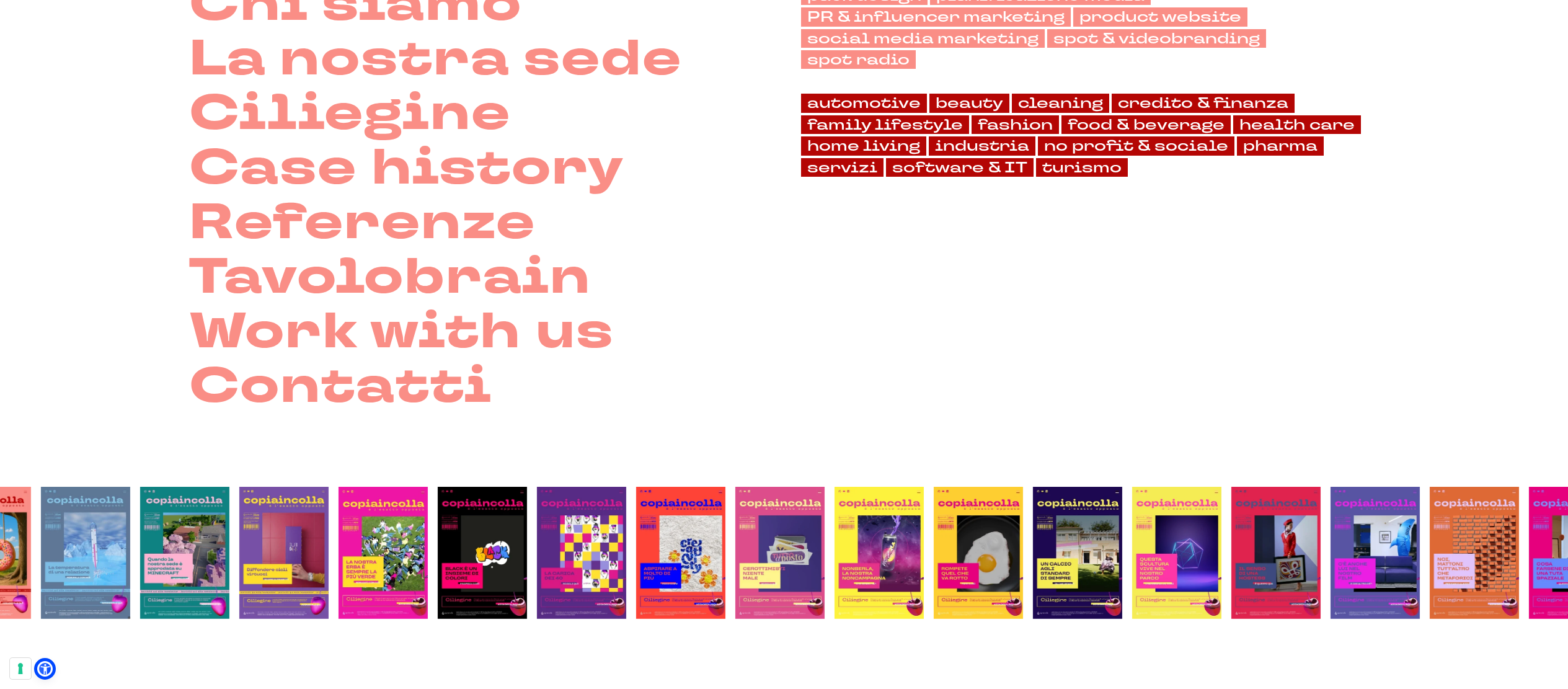
drag, startPoint x: 400, startPoint y: 522, endPoint x: 732, endPoint y: 517, distance: 332.0
click at [732, 517] on li at bounding box center [780, 553] width 99 height 132
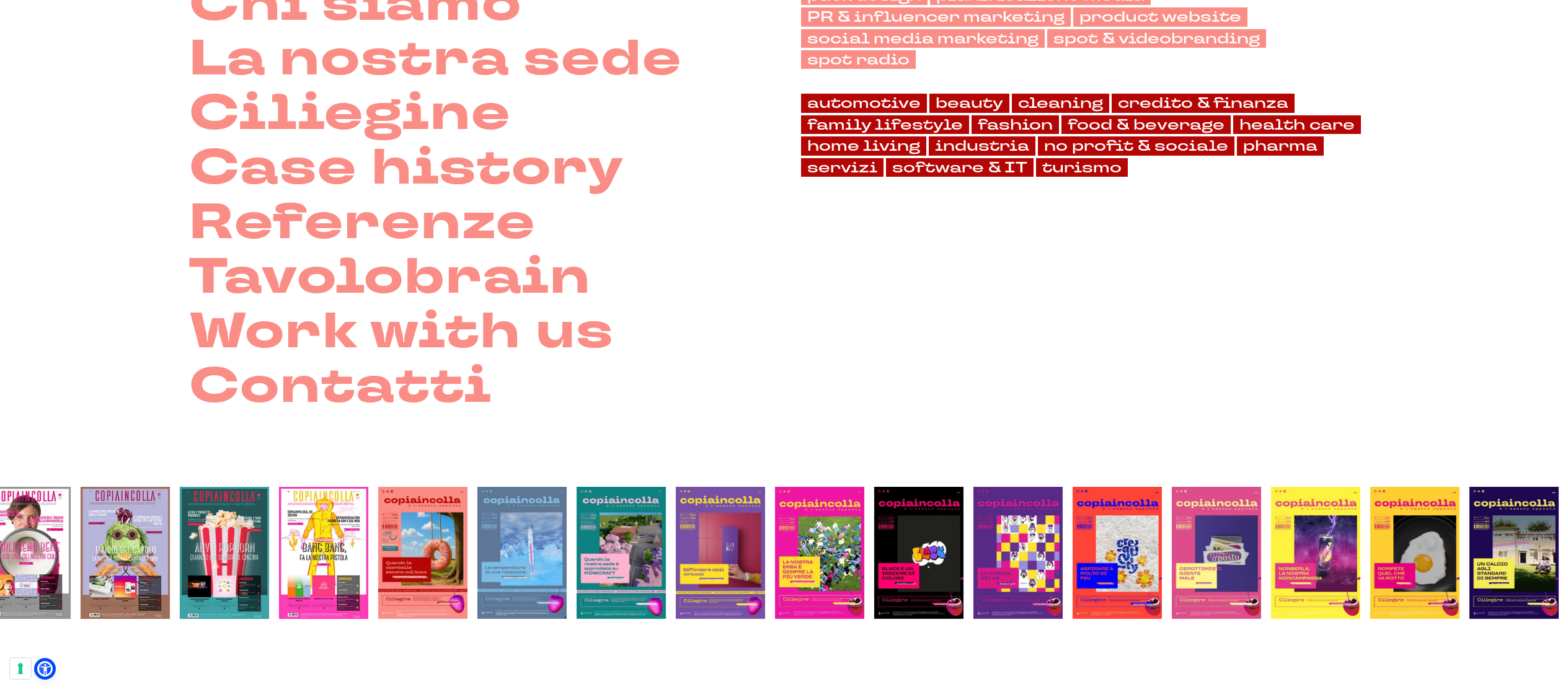
drag, startPoint x: 426, startPoint y: 526, endPoint x: 863, endPoint y: 517, distance: 437.1
click at [863, 517] on img at bounding box center [819, 553] width 90 height 132
click at [729, 531] on img at bounding box center [720, 553] width 90 height 132
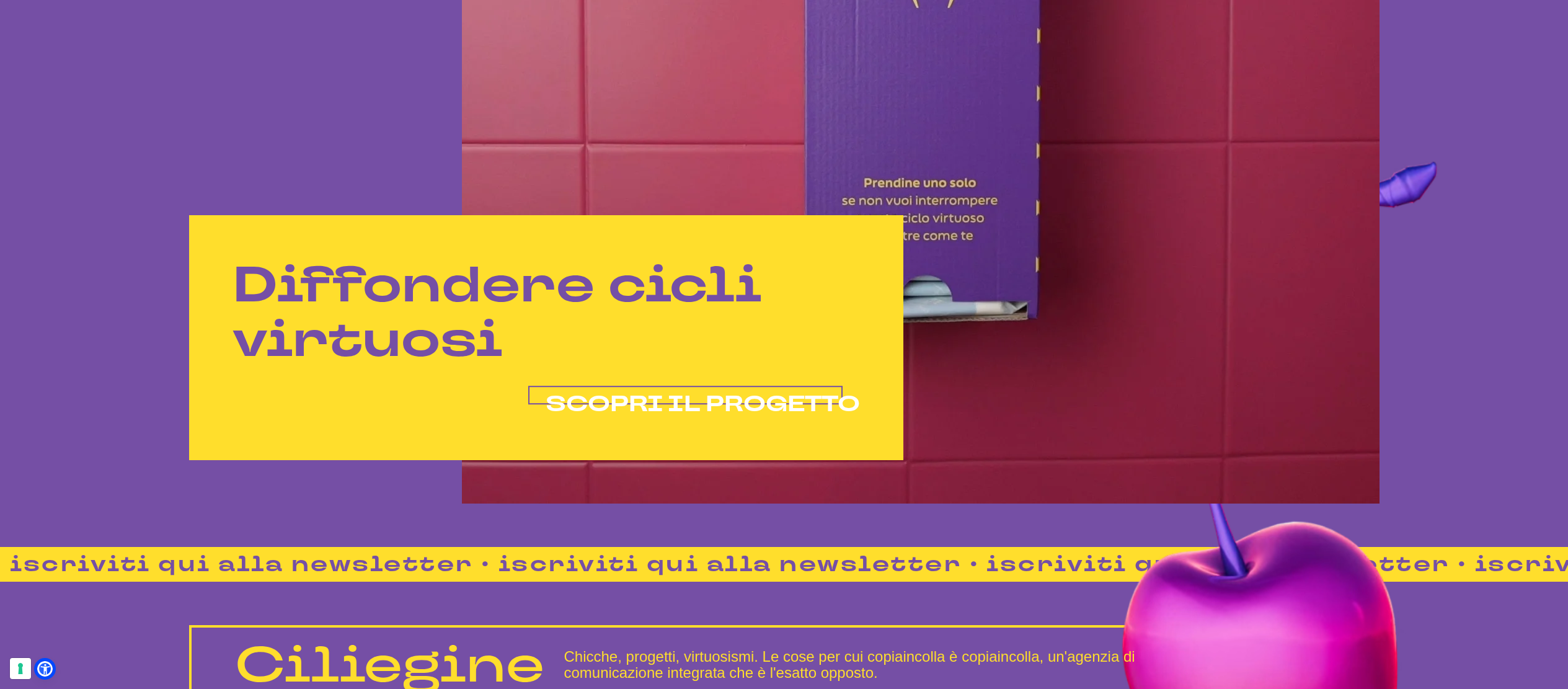
click at [712, 406] on span "SCOPRI IL PROGETTO" at bounding box center [702, 405] width 314 height 30
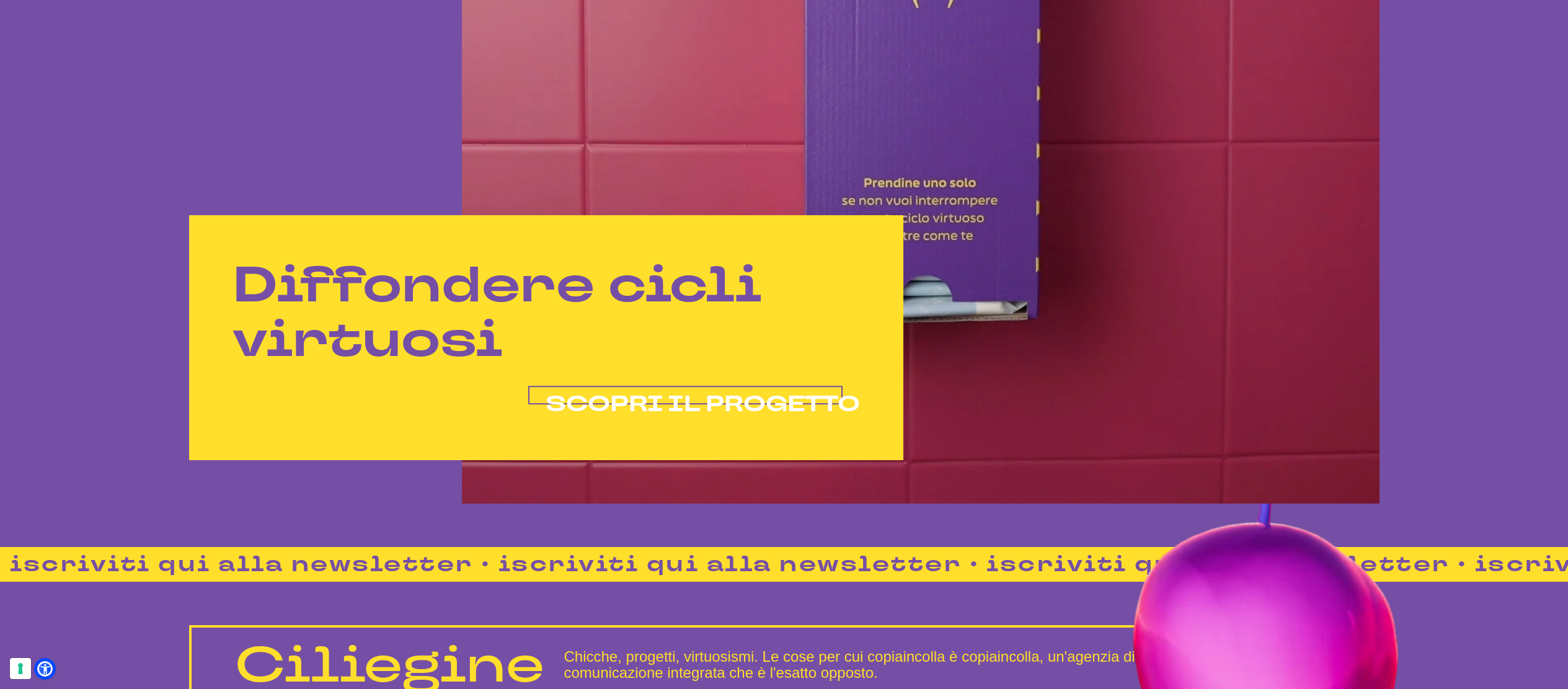
scroll to position [870, 0]
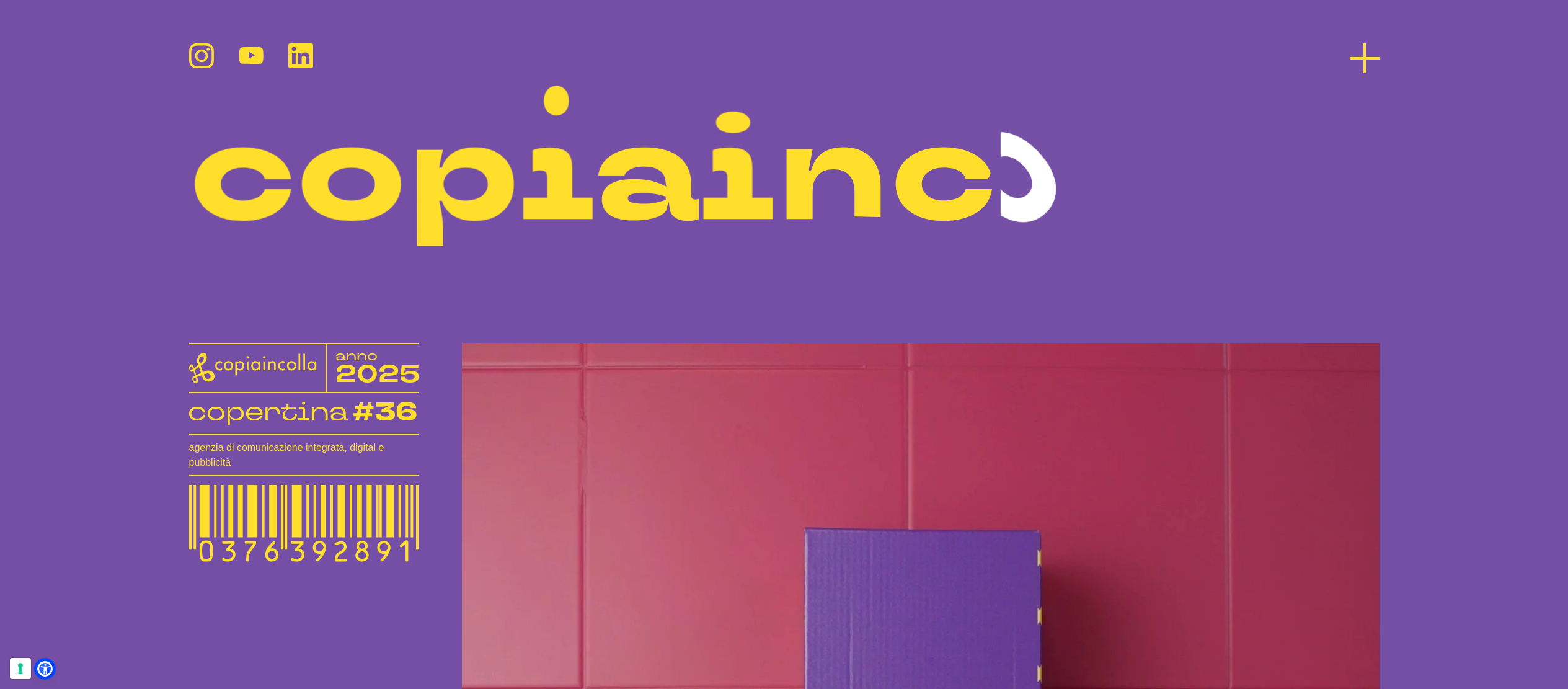
click at [1369, 60] on icon at bounding box center [1365, 59] width 30 height 30
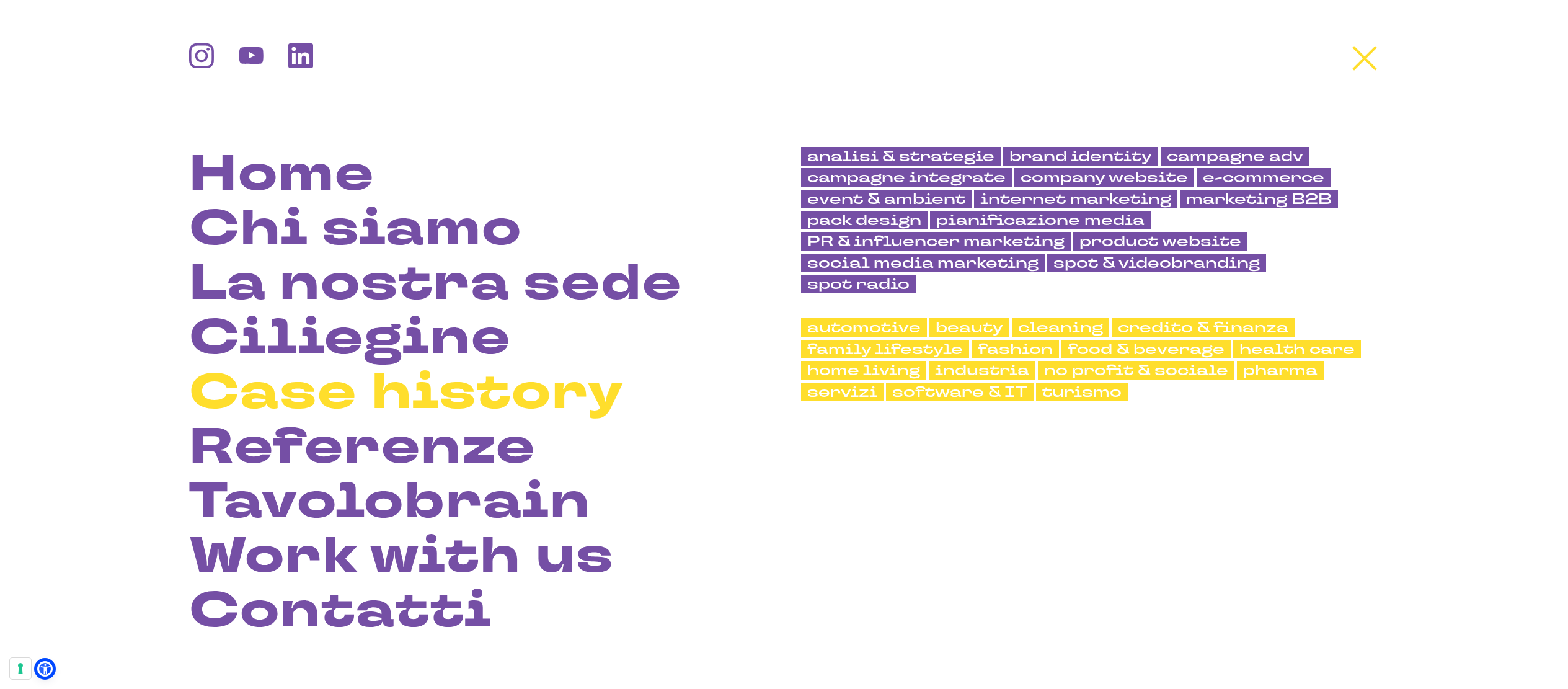
click at [385, 394] on link "Case history" at bounding box center [407, 392] width 436 height 54
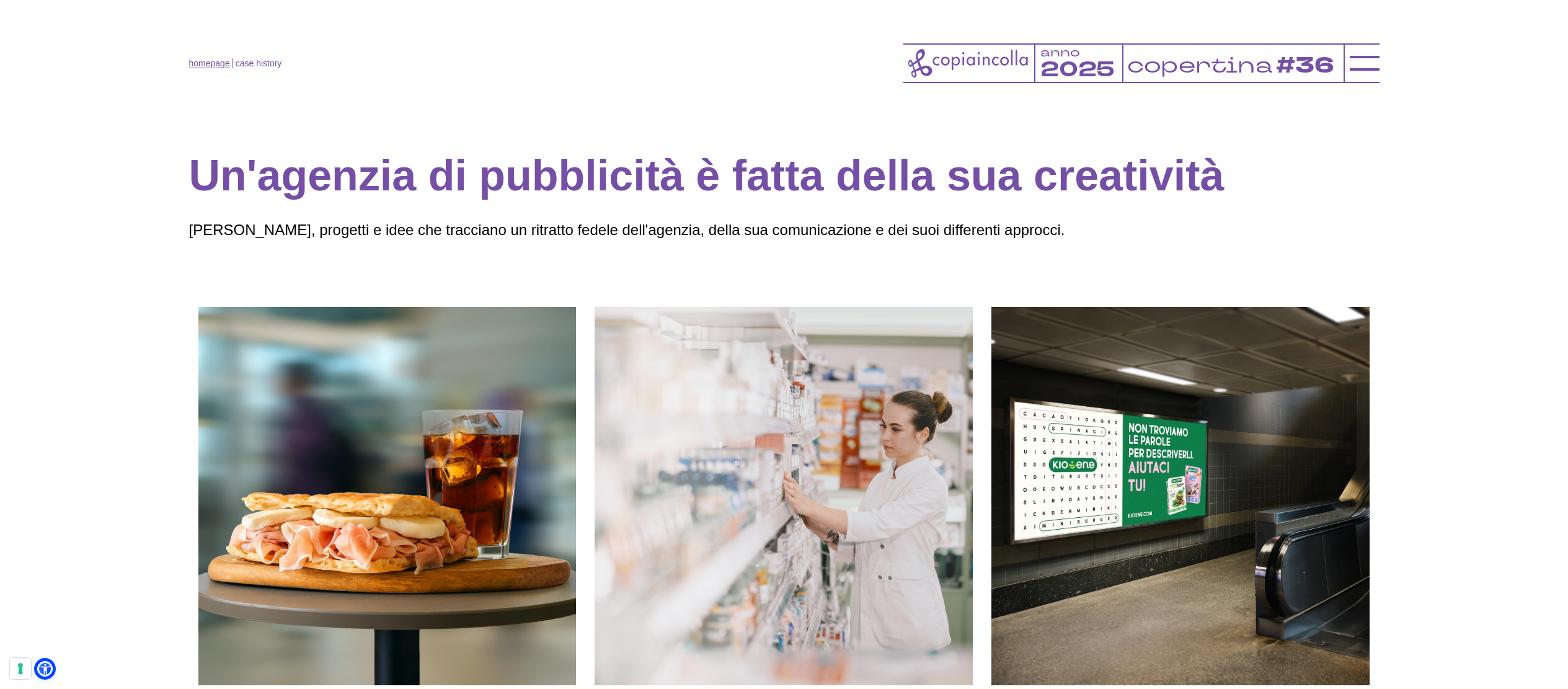
click at [214, 60] on link "homepage" at bounding box center [209, 64] width 41 height 10
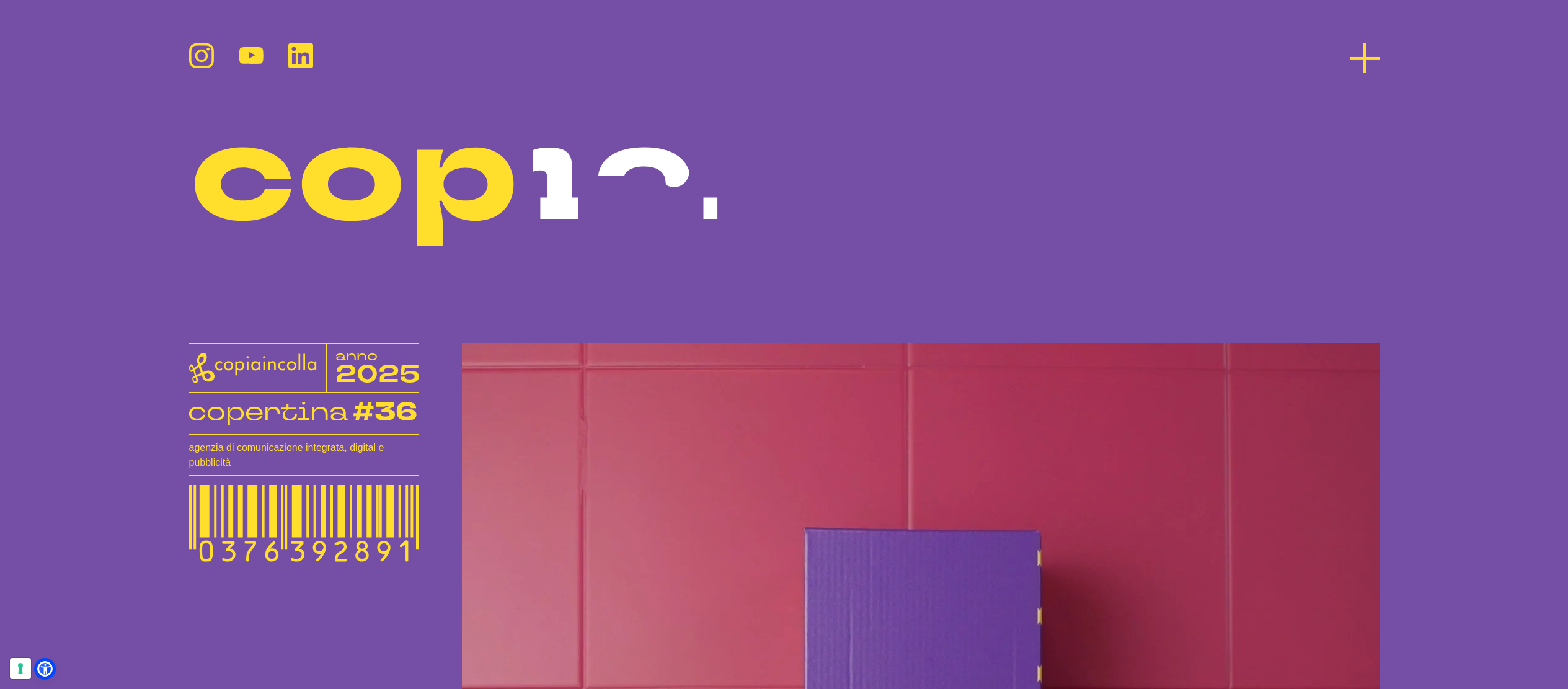
click at [1371, 60] on icon at bounding box center [1365, 59] width 30 height 30
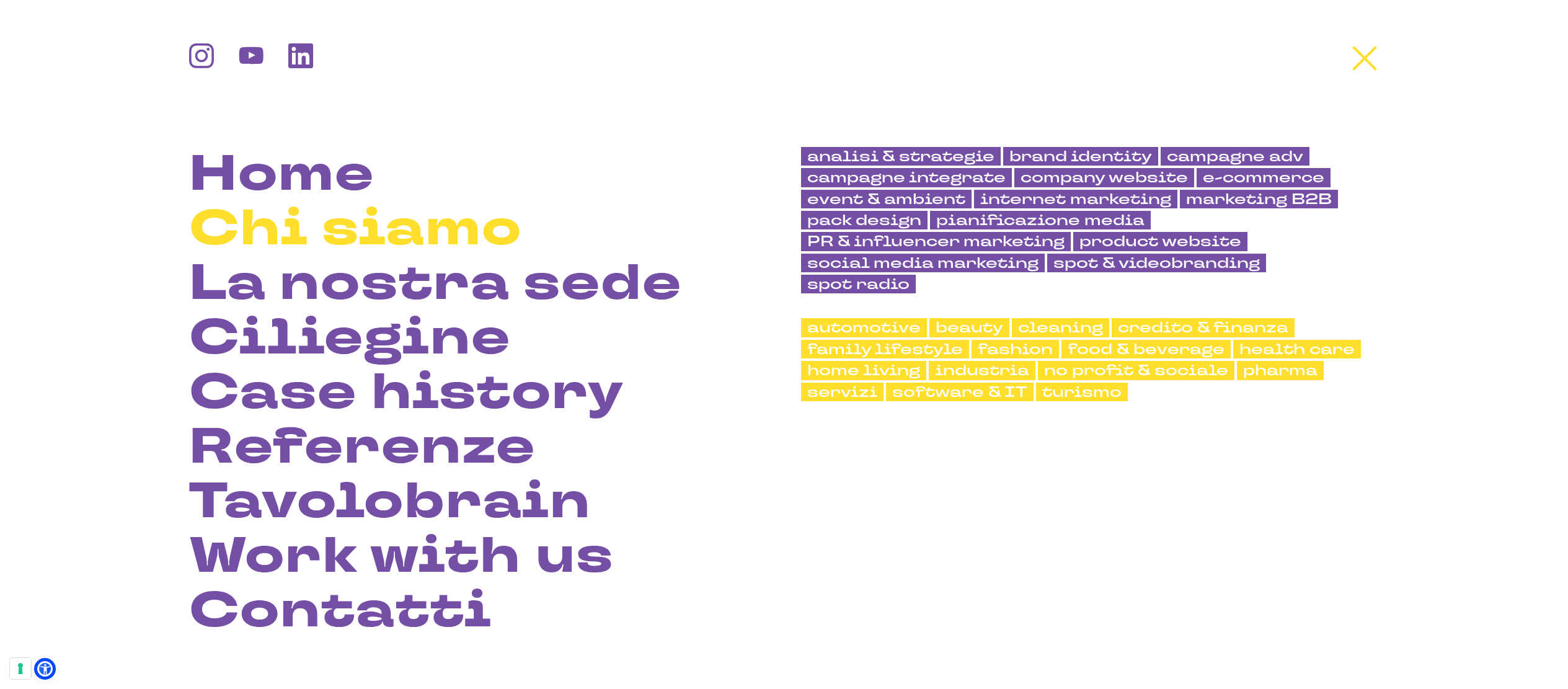
click at [387, 232] on link "Chi siamo" at bounding box center [356, 229] width 333 height 54
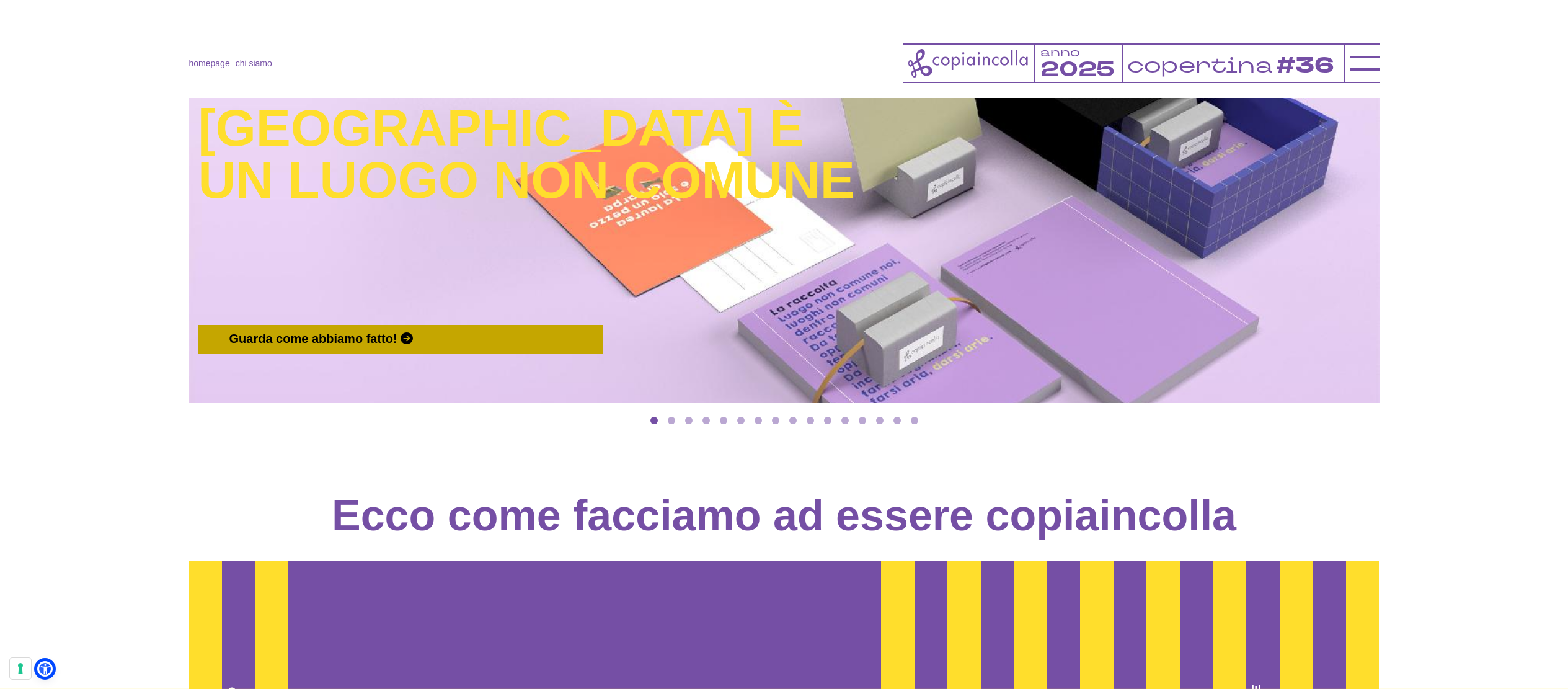
scroll to position [1511, 0]
click at [389, 346] on span "Guarda come abbiamo fatto!" at bounding box center [313, 339] width 168 height 13
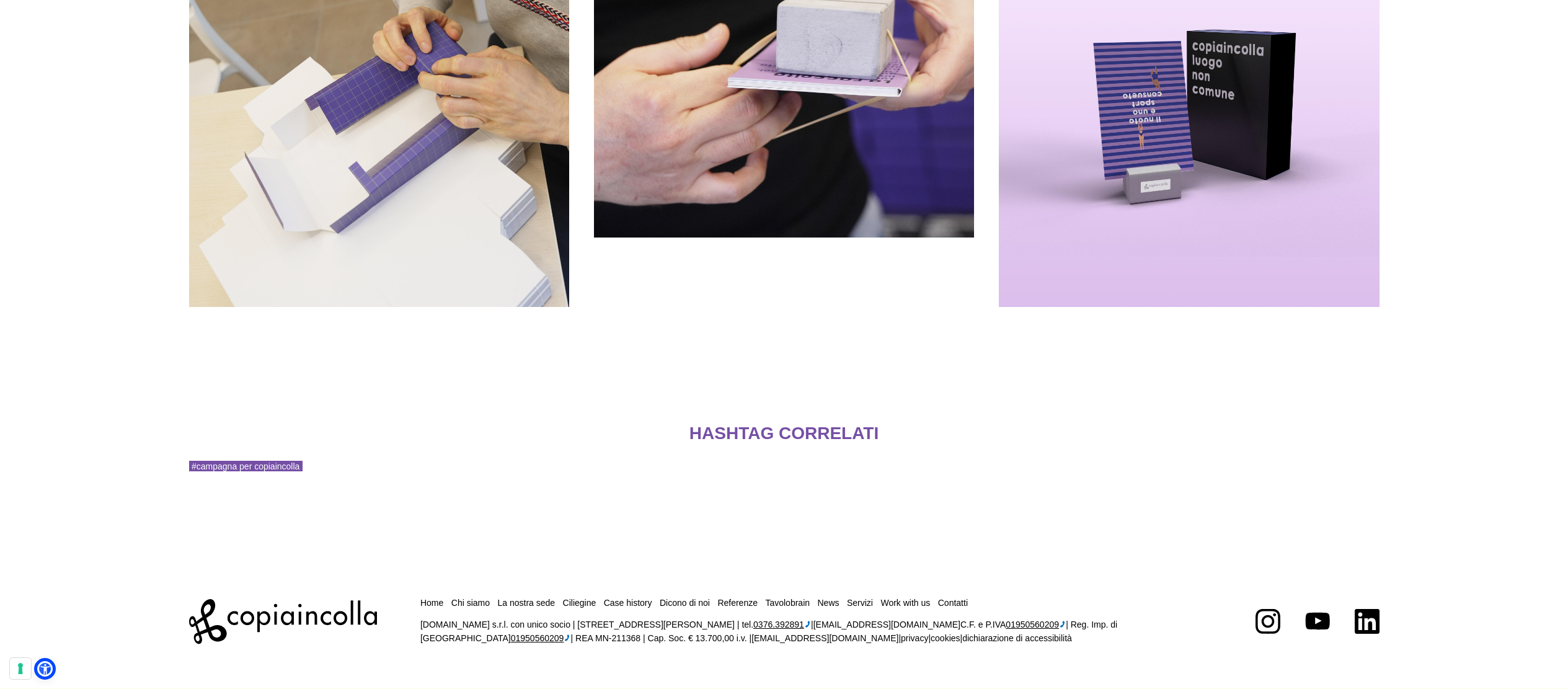
scroll to position [3643, 0]
click at [248, 468] on link "#campagna per copiaincolla" at bounding box center [245, 466] width 113 height 11
